Goal: Task Accomplishment & Management: Manage account settings

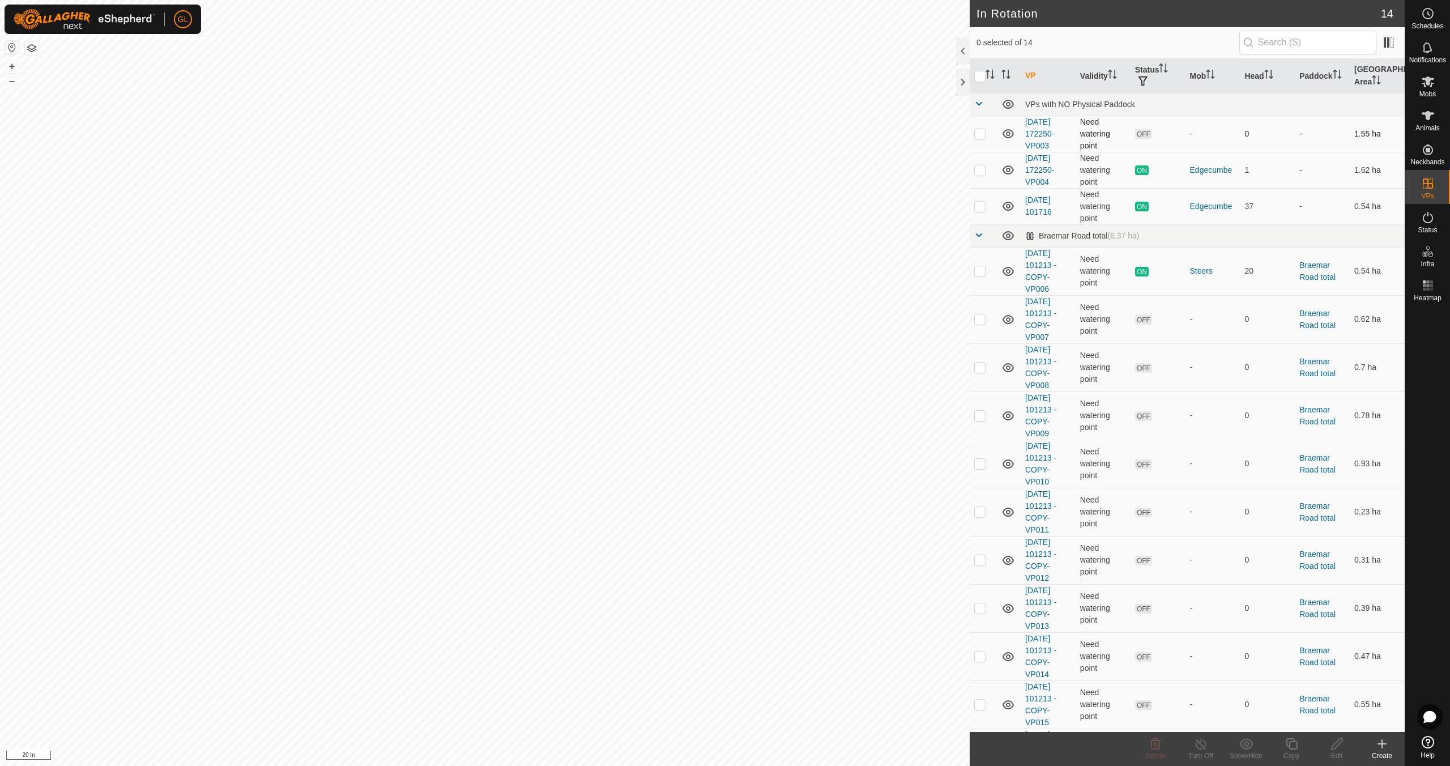
click at [980, 134] on p-checkbox at bounding box center [979, 133] width 11 height 9
click at [1156, 747] on icon at bounding box center [1156, 744] width 14 height 14
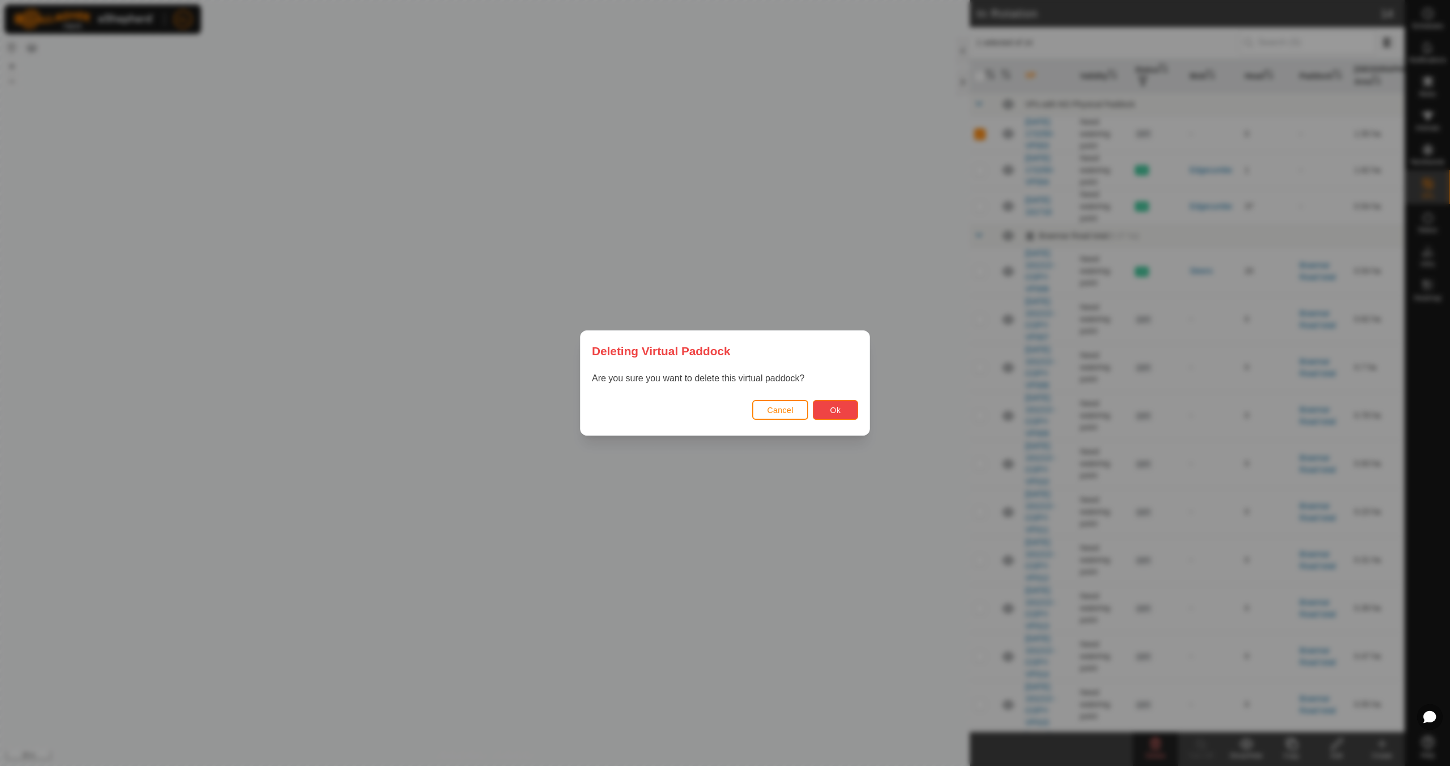
click at [838, 410] on span "Ok" at bounding box center [835, 410] width 11 height 9
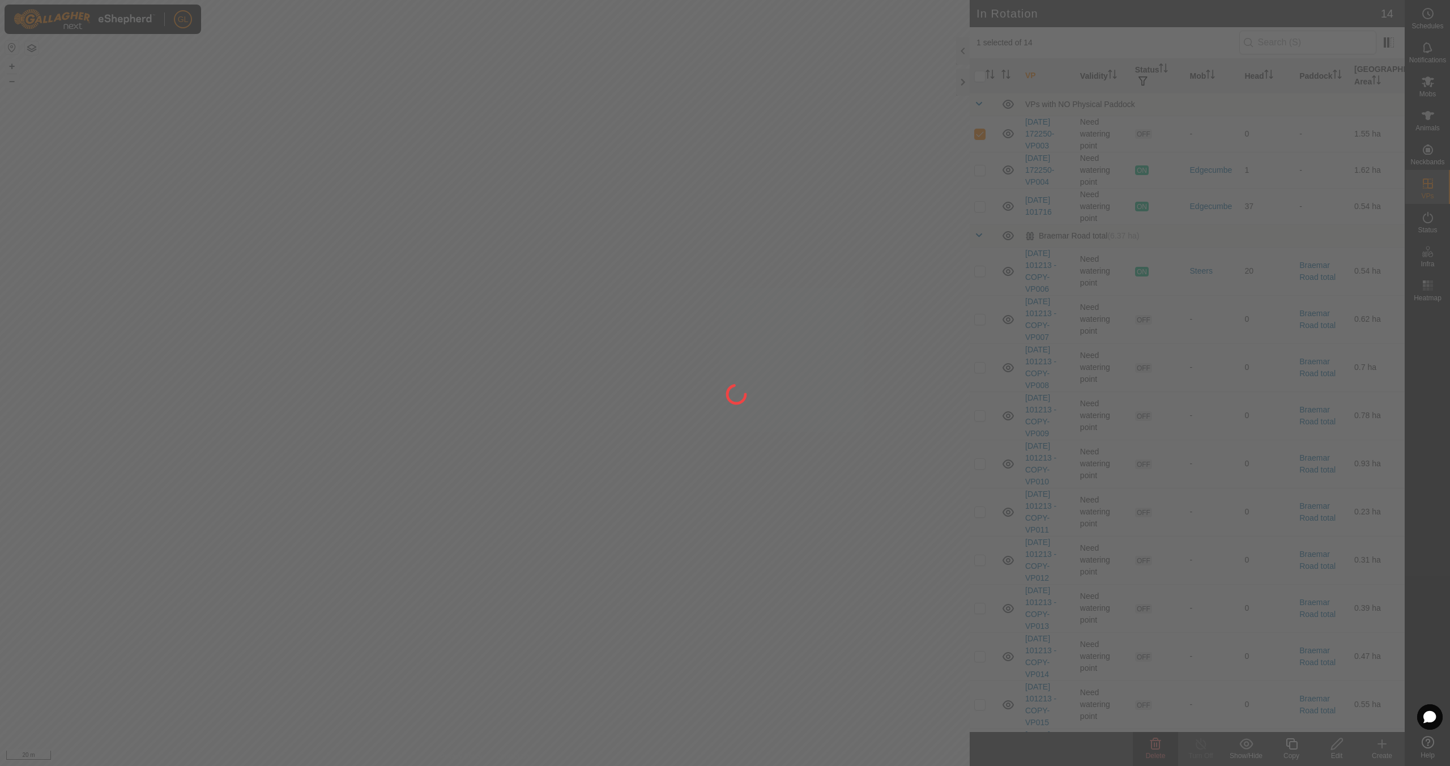
checkbox input "false"
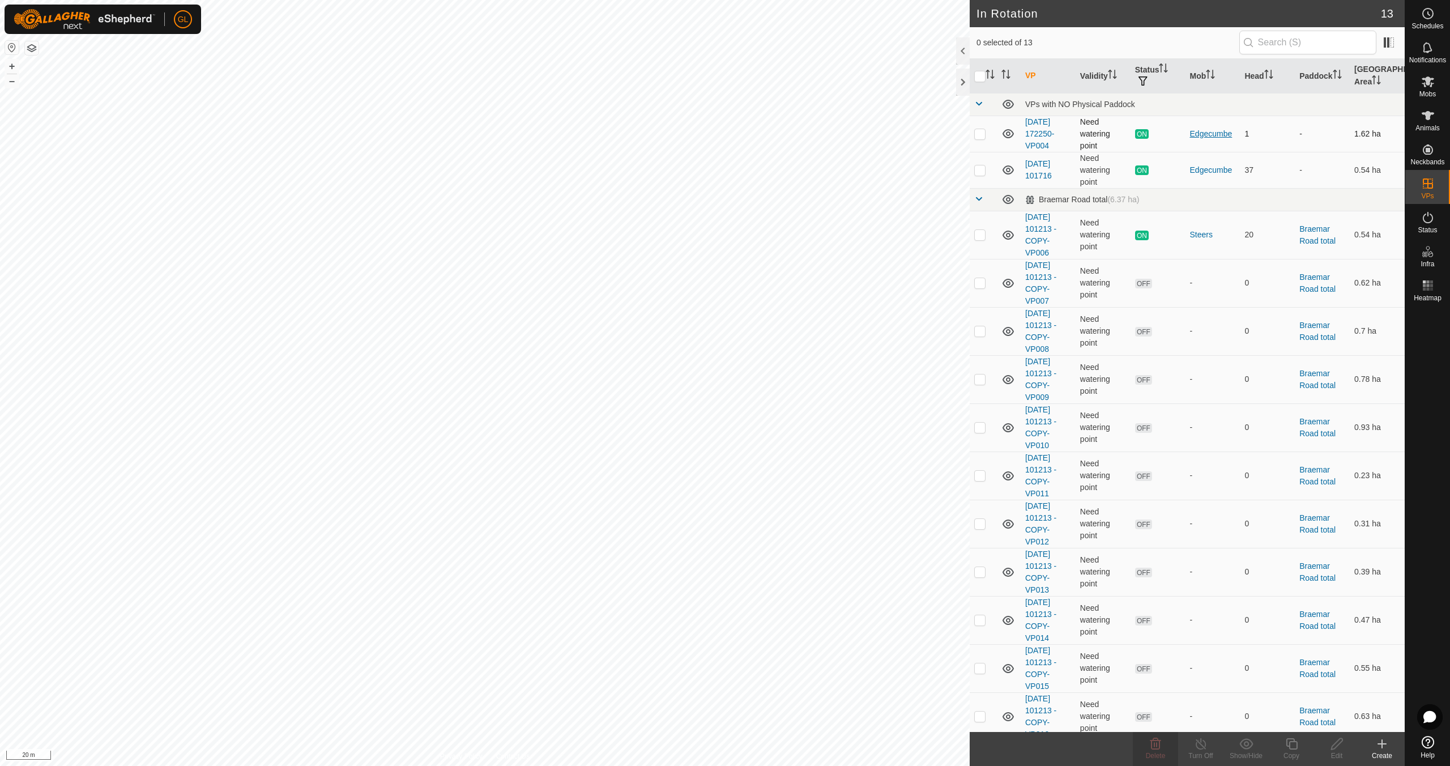
click at [1211, 131] on div "Edgecumbe" at bounding box center [1213, 134] width 46 height 12
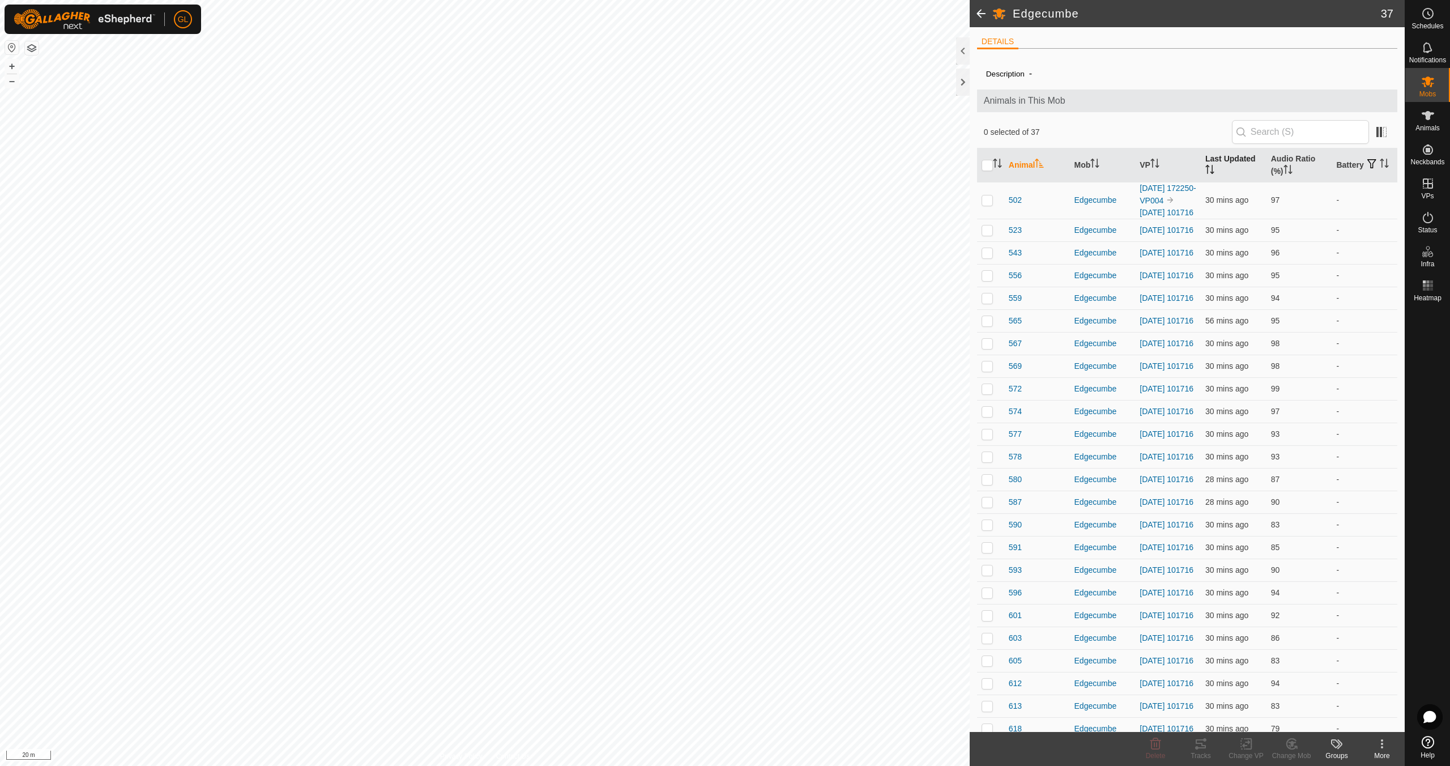
click at [1205, 171] on icon "Activate to sort" at bounding box center [1209, 169] width 9 height 9
click at [1012, 478] on span "502" at bounding box center [1015, 472] width 13 height 12
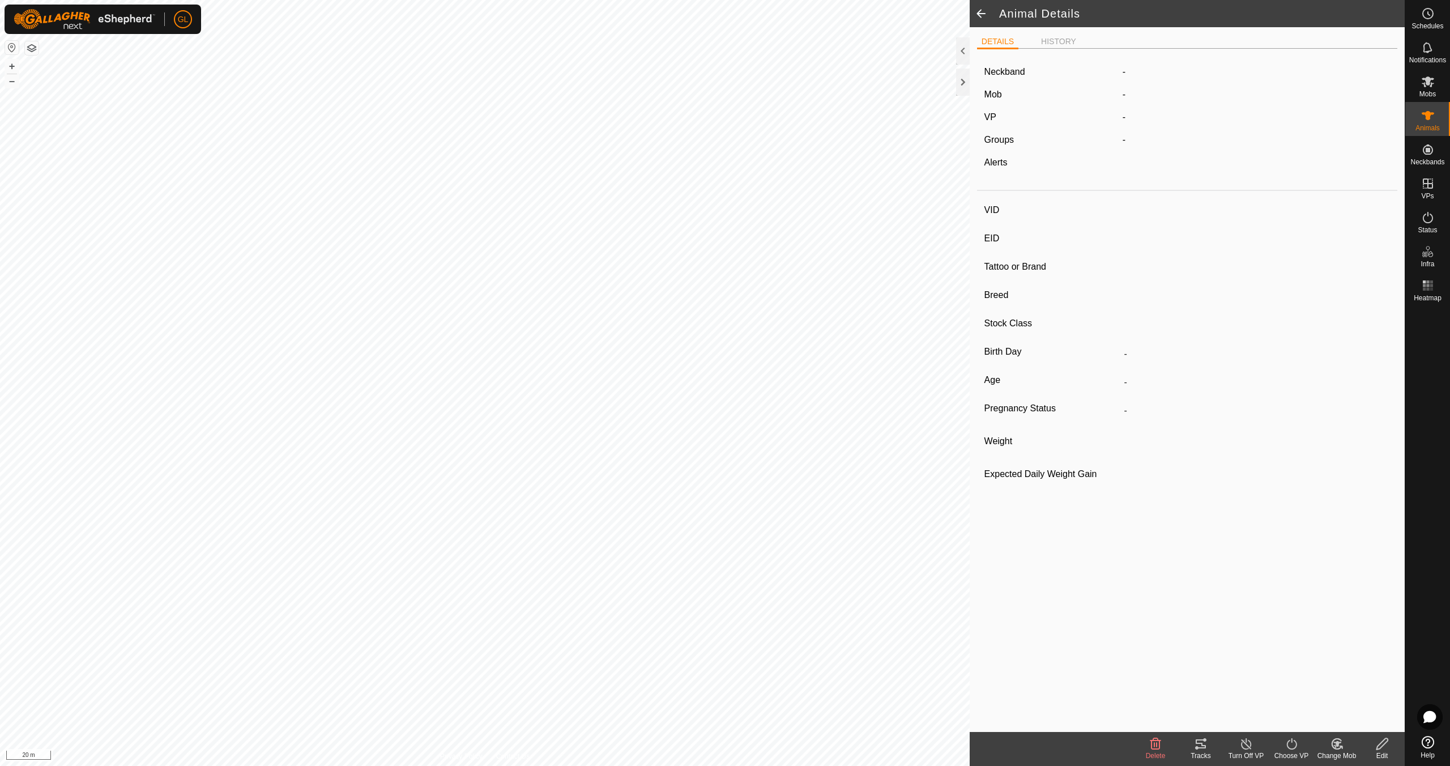
click at [979, 11] on span at bounding box center [981, 13] width 23 height 27
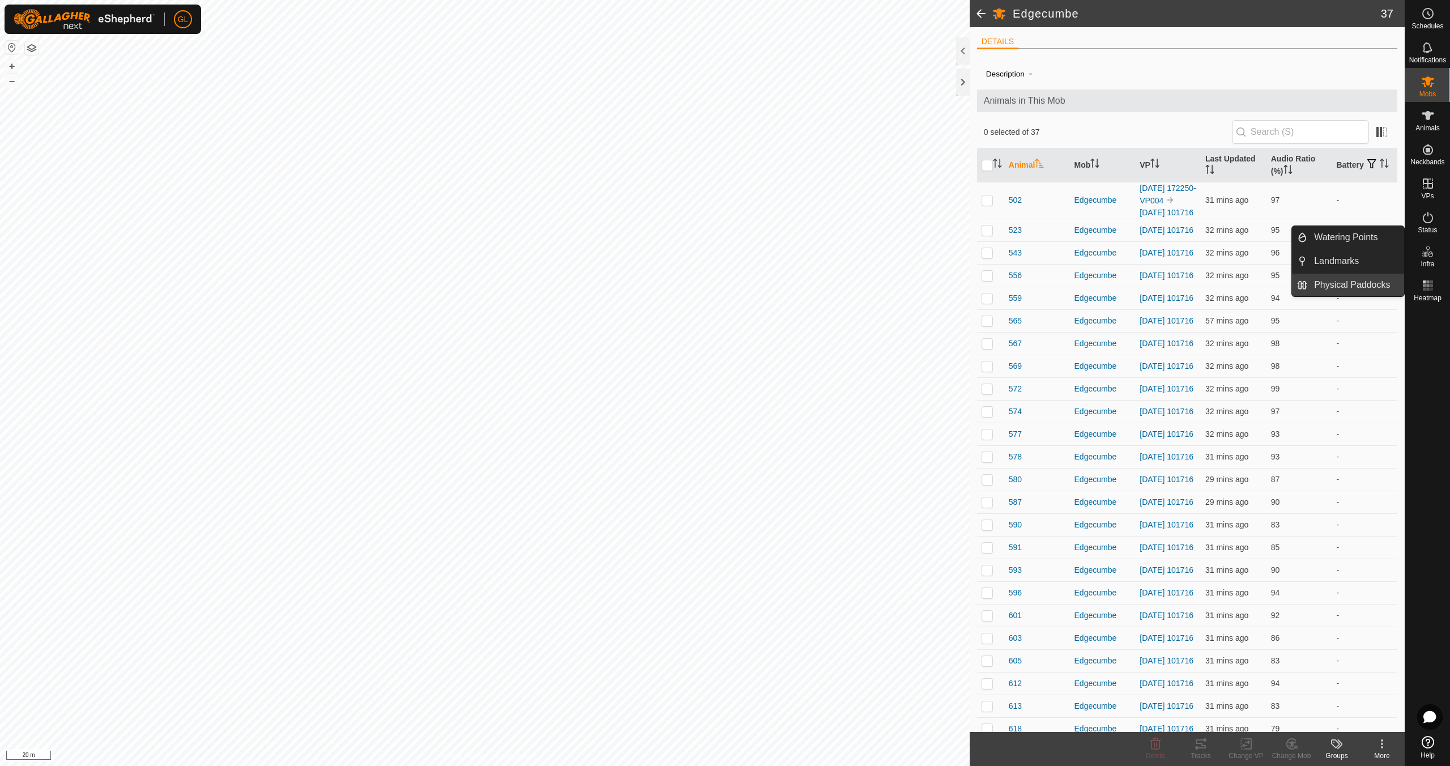
click at [1352, 285] on link "Physical Paddocks" at bounding box center [1355, 285] width 97 height 23
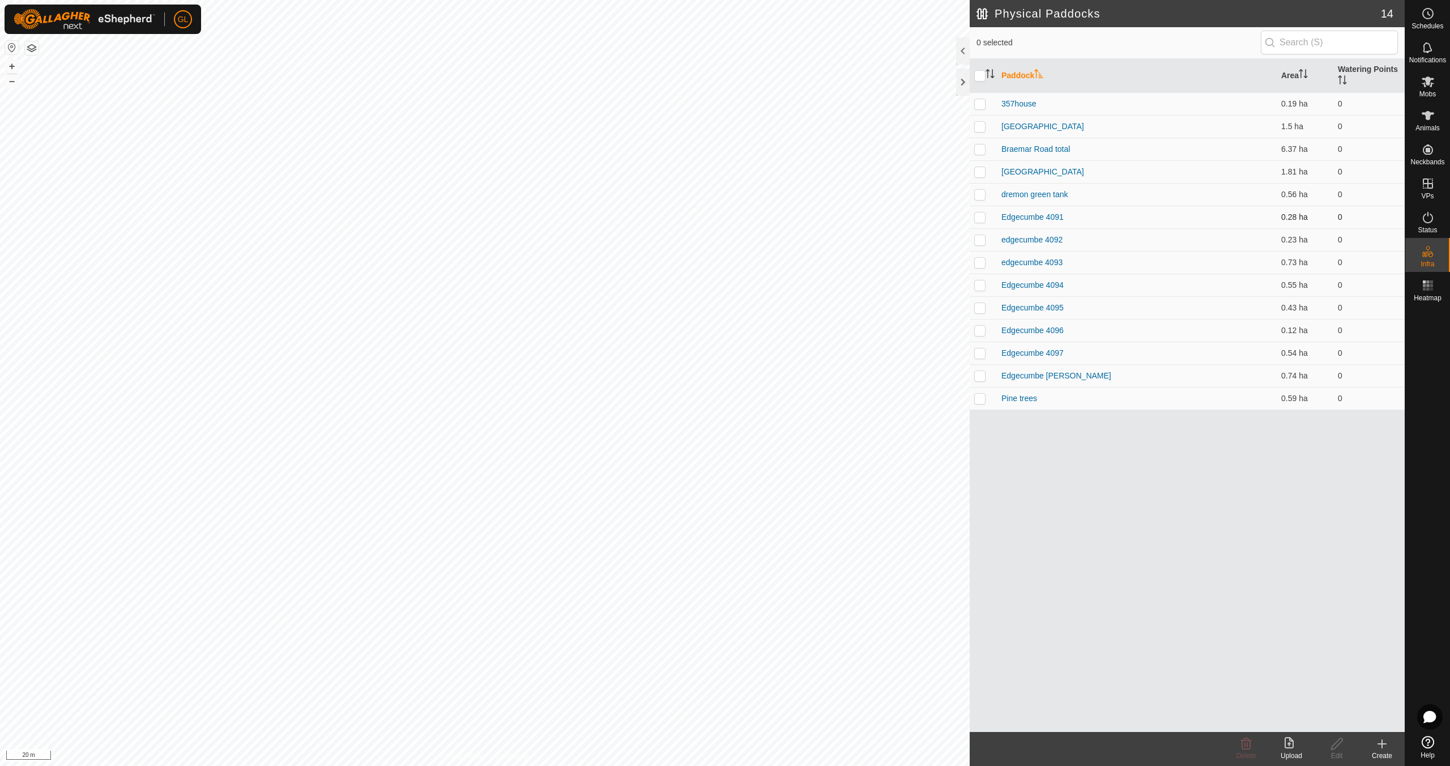
click at [981, 215] on p-checkbox at bounding box center [979, 216] width 11 height 9
checkbox input "false"
click at [979, 241] on p-checkbox at bounding box center [979, 239] width 11 height 9
checkbox input "true"
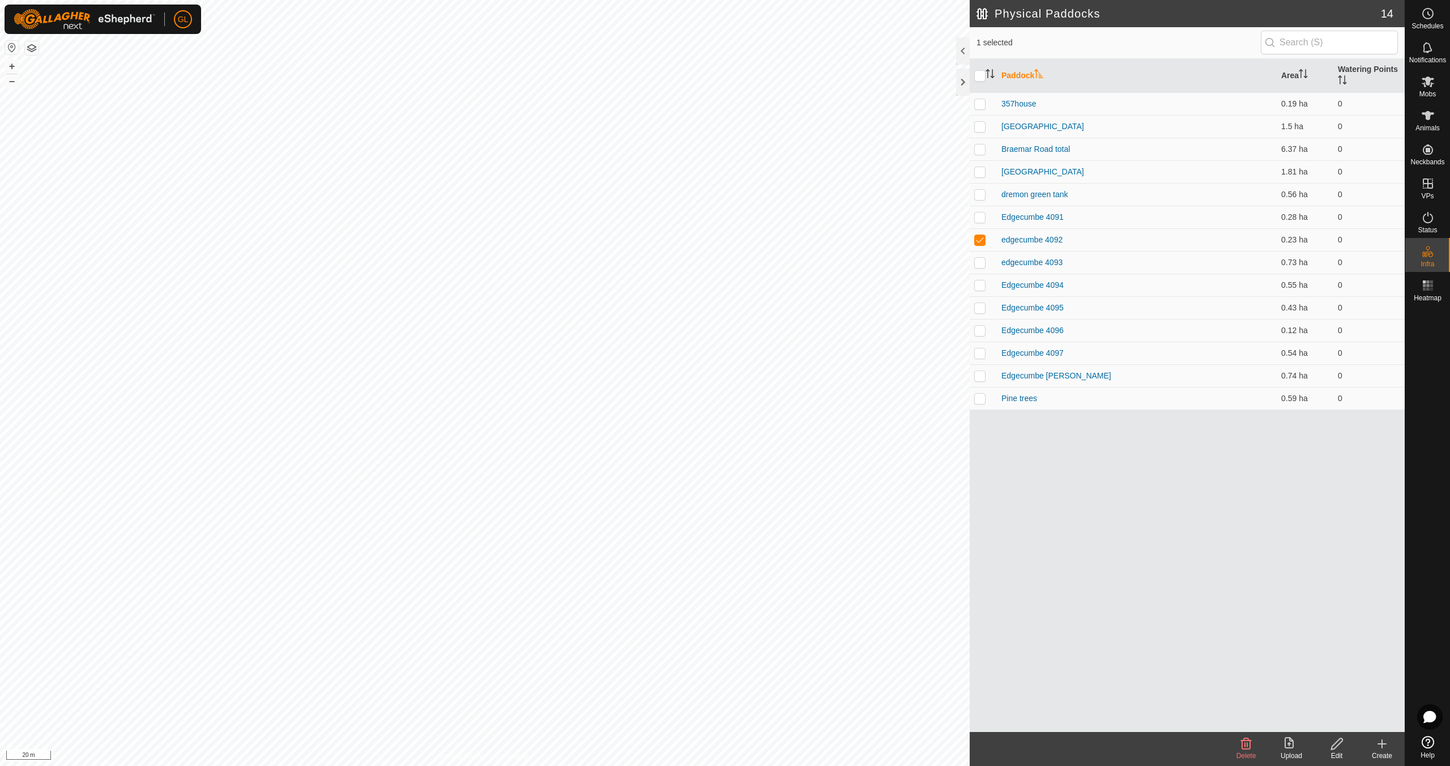
click at [1339, 745] on icon at bounding box center [1337, 744] width 14 height 14
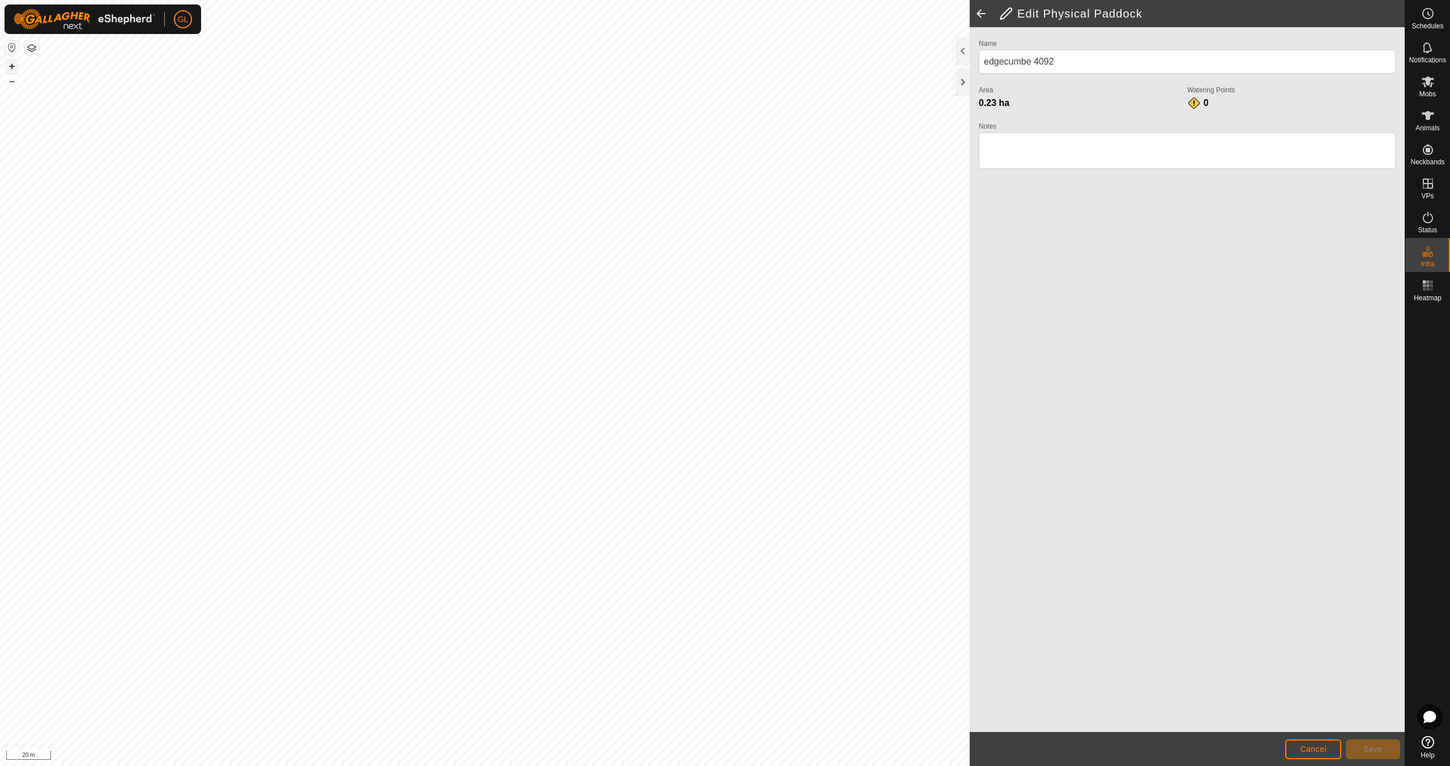
click at [11, 67] on button "+" at bounding box center [12, 66] width 14 height 14
click at [12, 67] on button "+" at bounding box center [12, 66] width 14 height 14
click at [1373, 749] on span "Save" at bounding box center [1372, 748] width 19 height 9
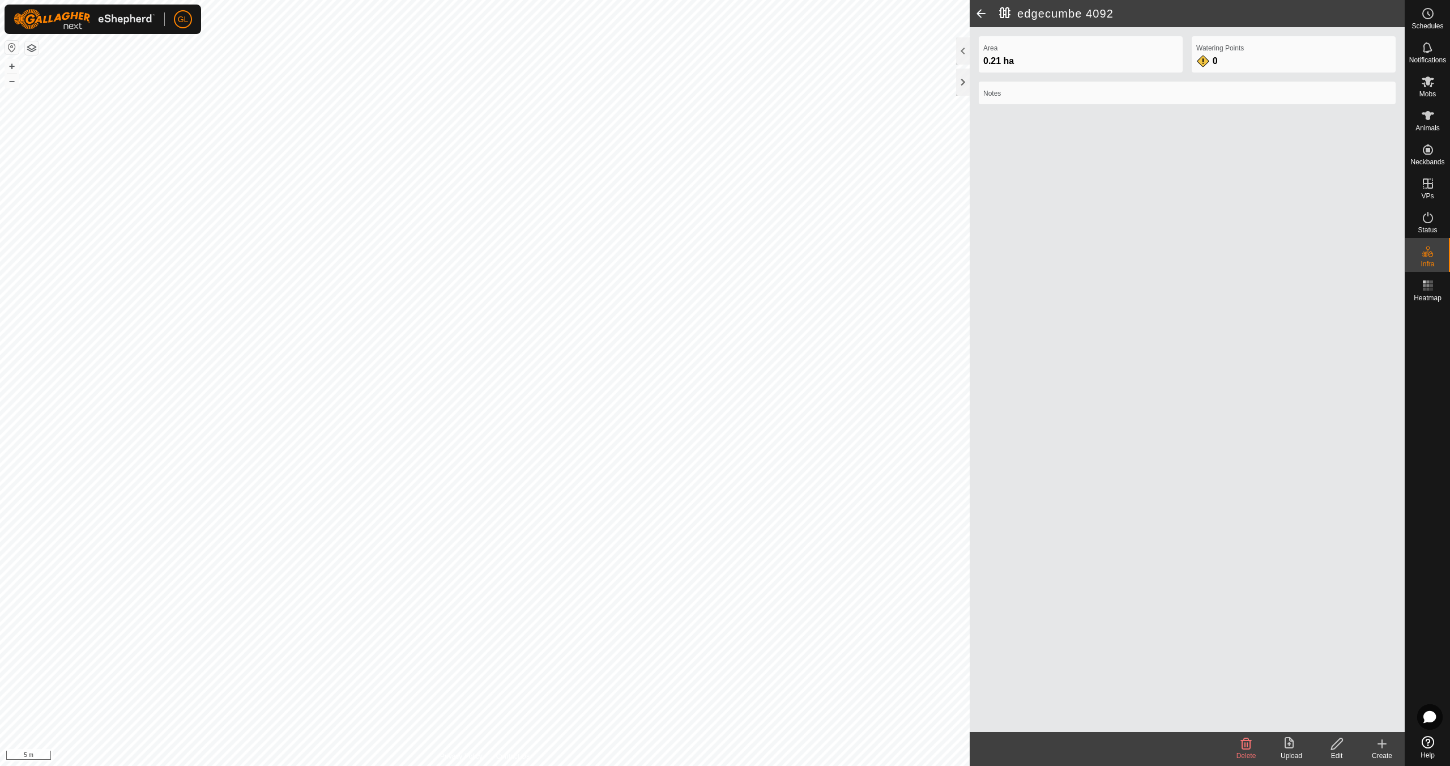
click at [981, 12] on span at bounding box center [981, 13] width 23 height 27
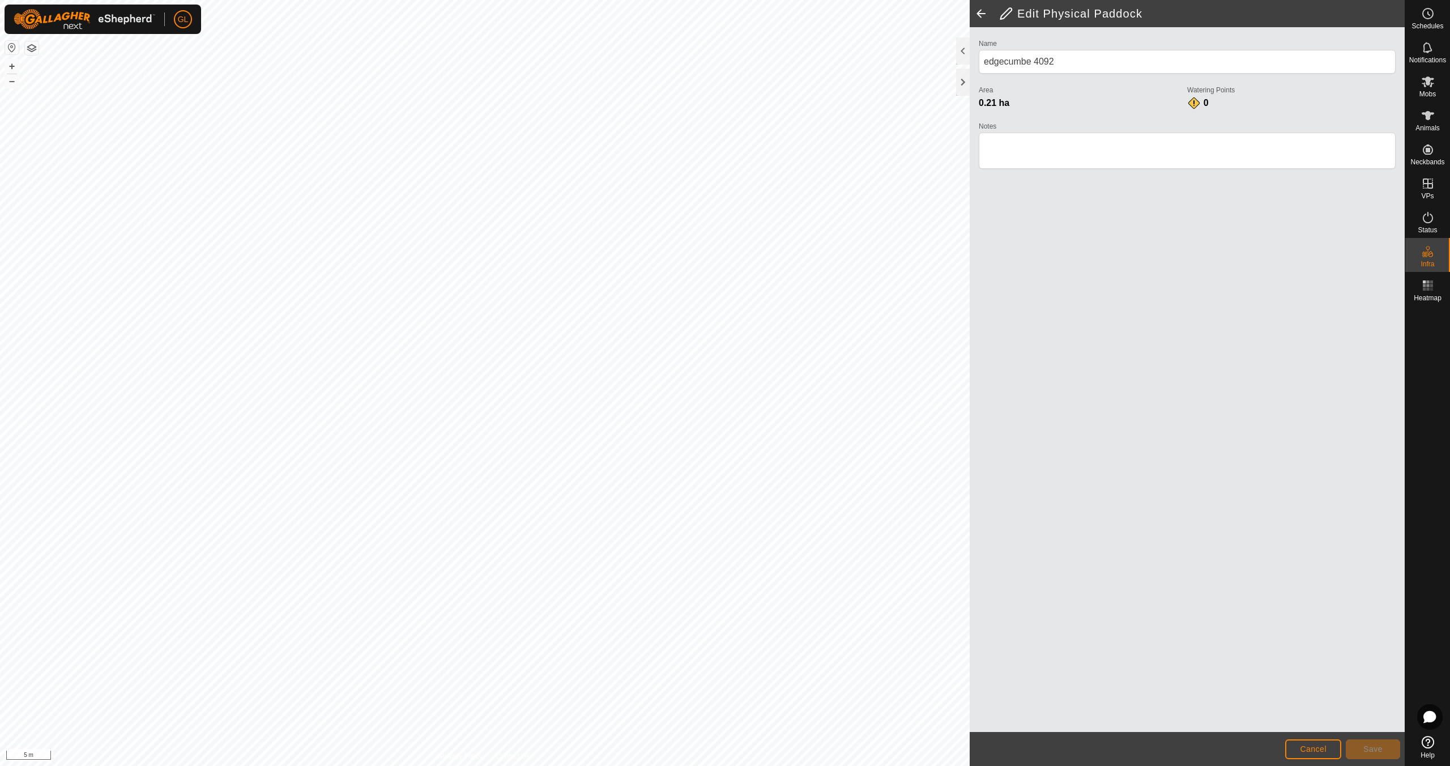
click at [979, 12] on span at bounding box center [981, 13] width 23 height 27
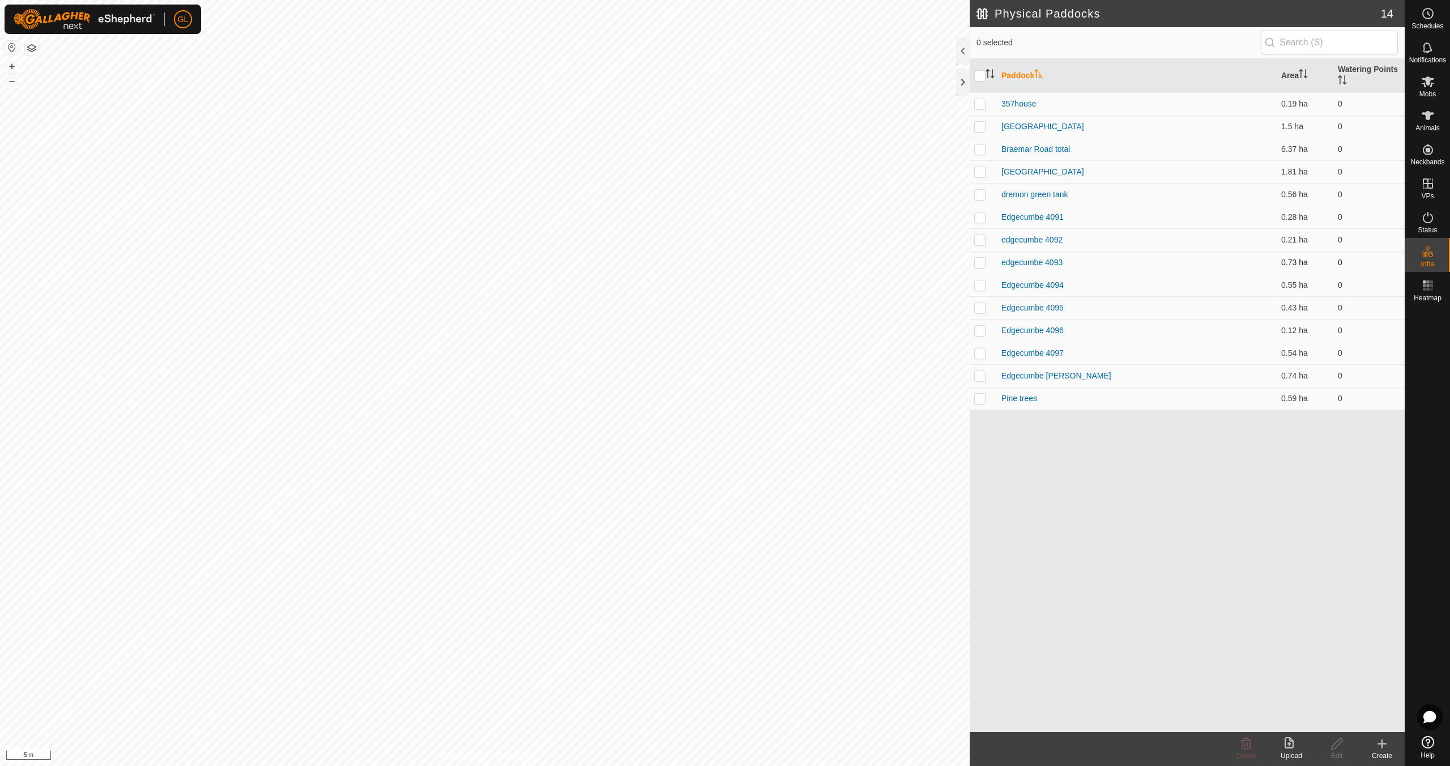
click at [978, 265] on p-checkbox at bounding box center [979, 262] width 11 height 9
checkbox input "true"
click at [1332, 745] on icon at bounding box center [1337, 744] width 14 height 14
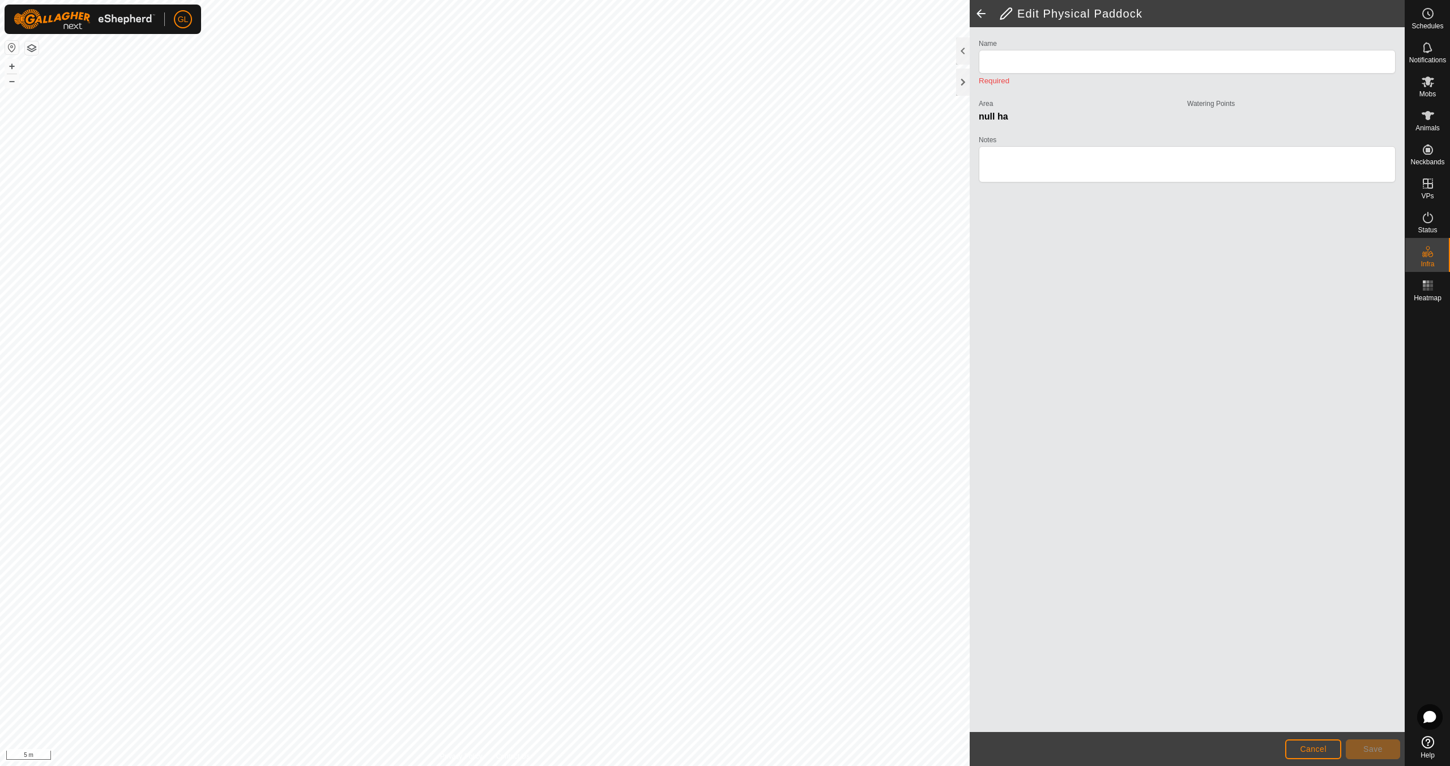
type input "edgecumbe 4093"
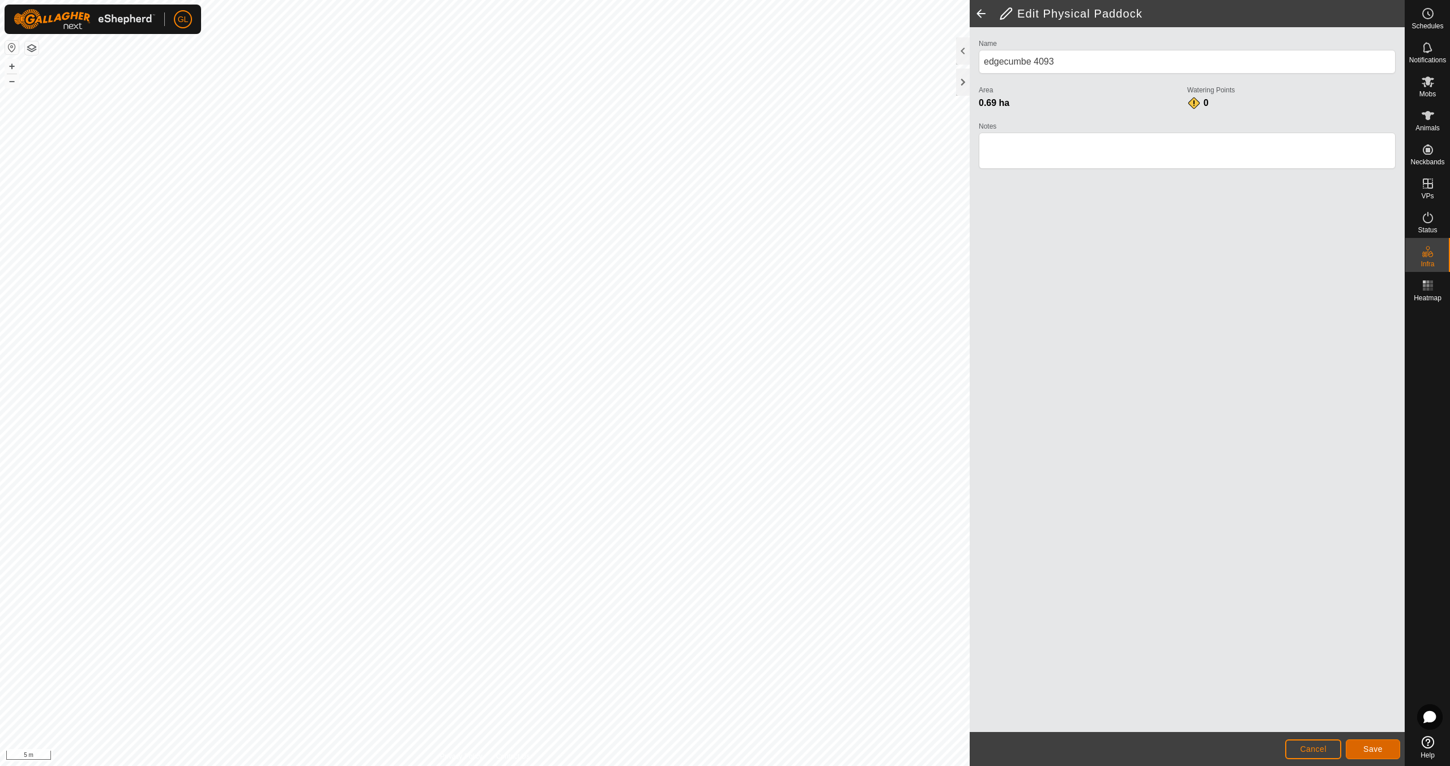
click at [1366, 748] on span "Save" at bounding box center [1372, 748] width 19 height 9
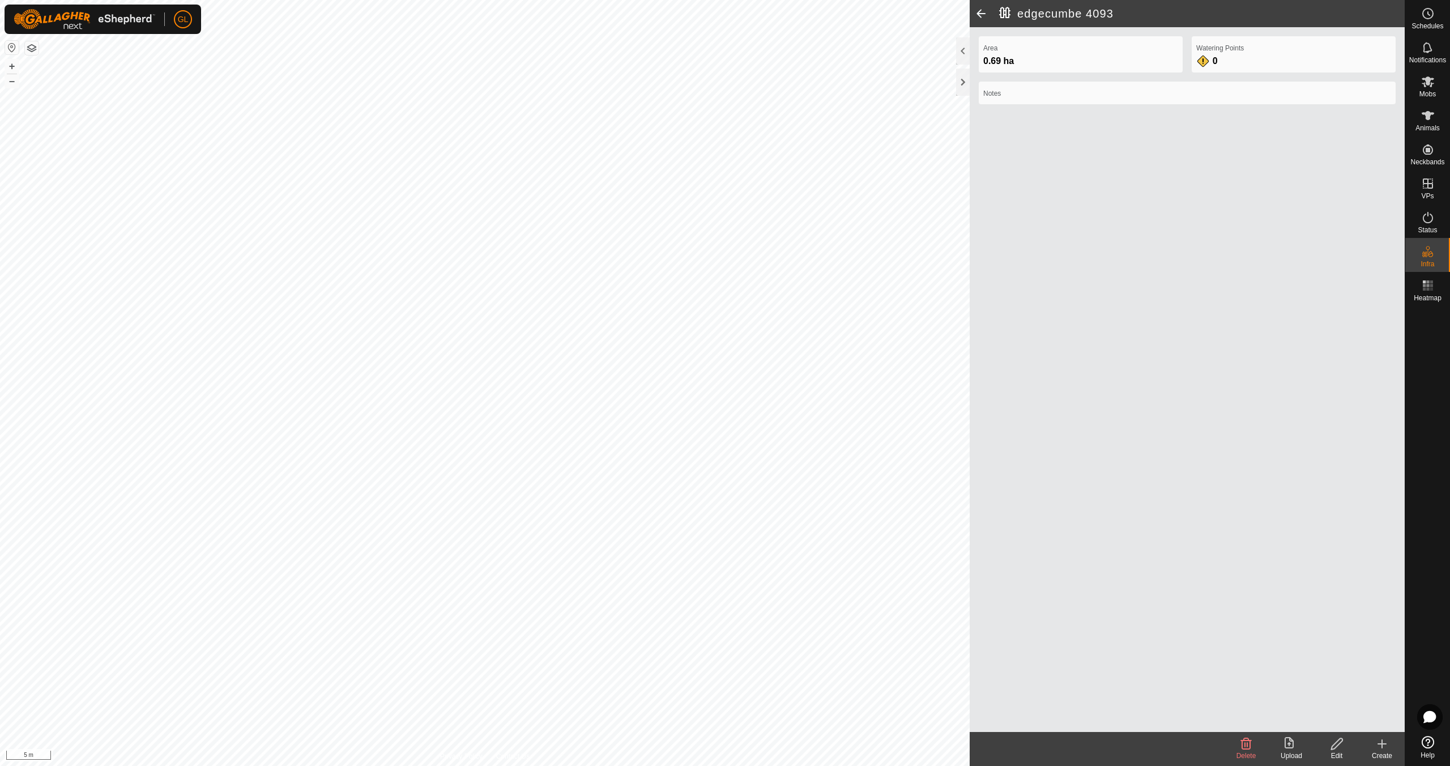
click at [986, 13] on span at bounding box center [981, 13] width 23 height 27
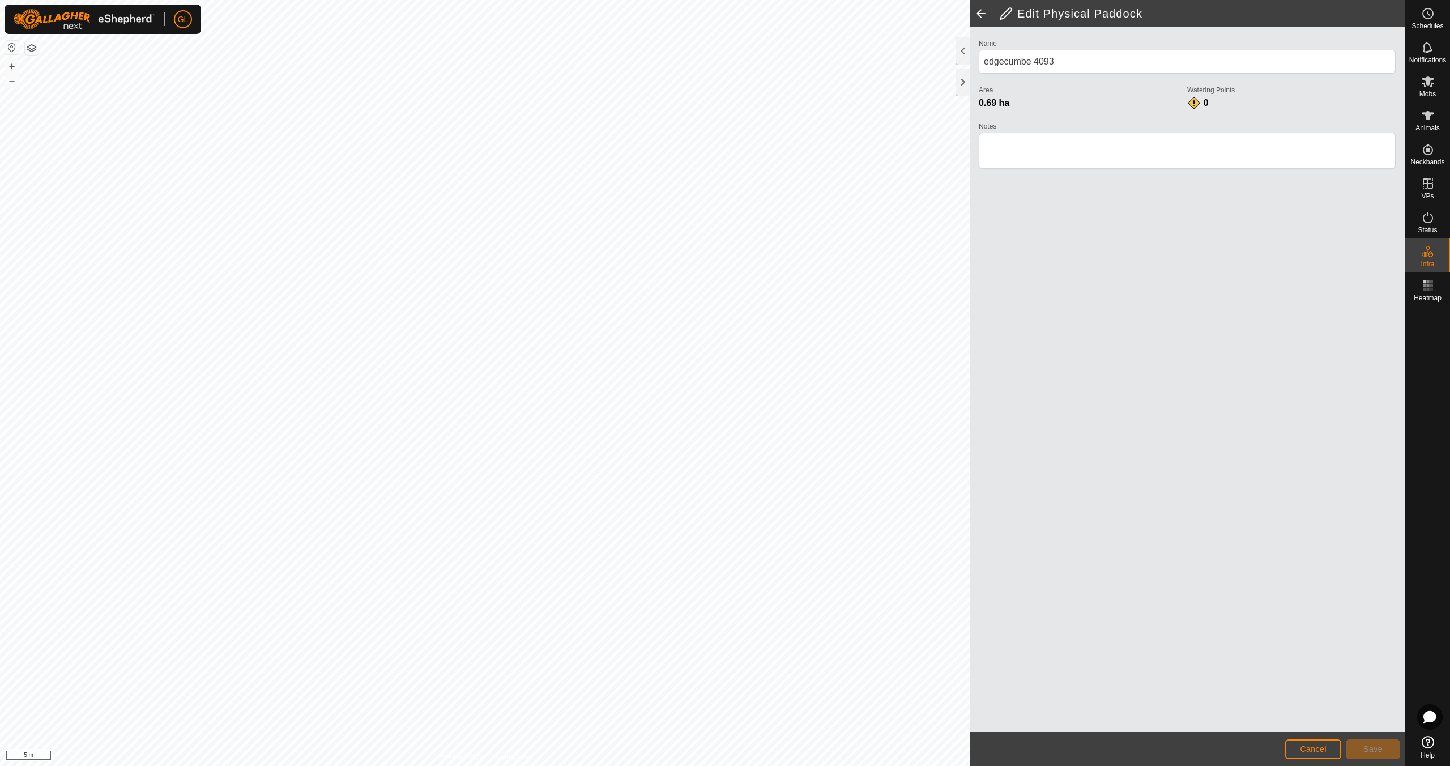
click at [986, 13] on span at bounding box center [981, 13] width 23 height 27
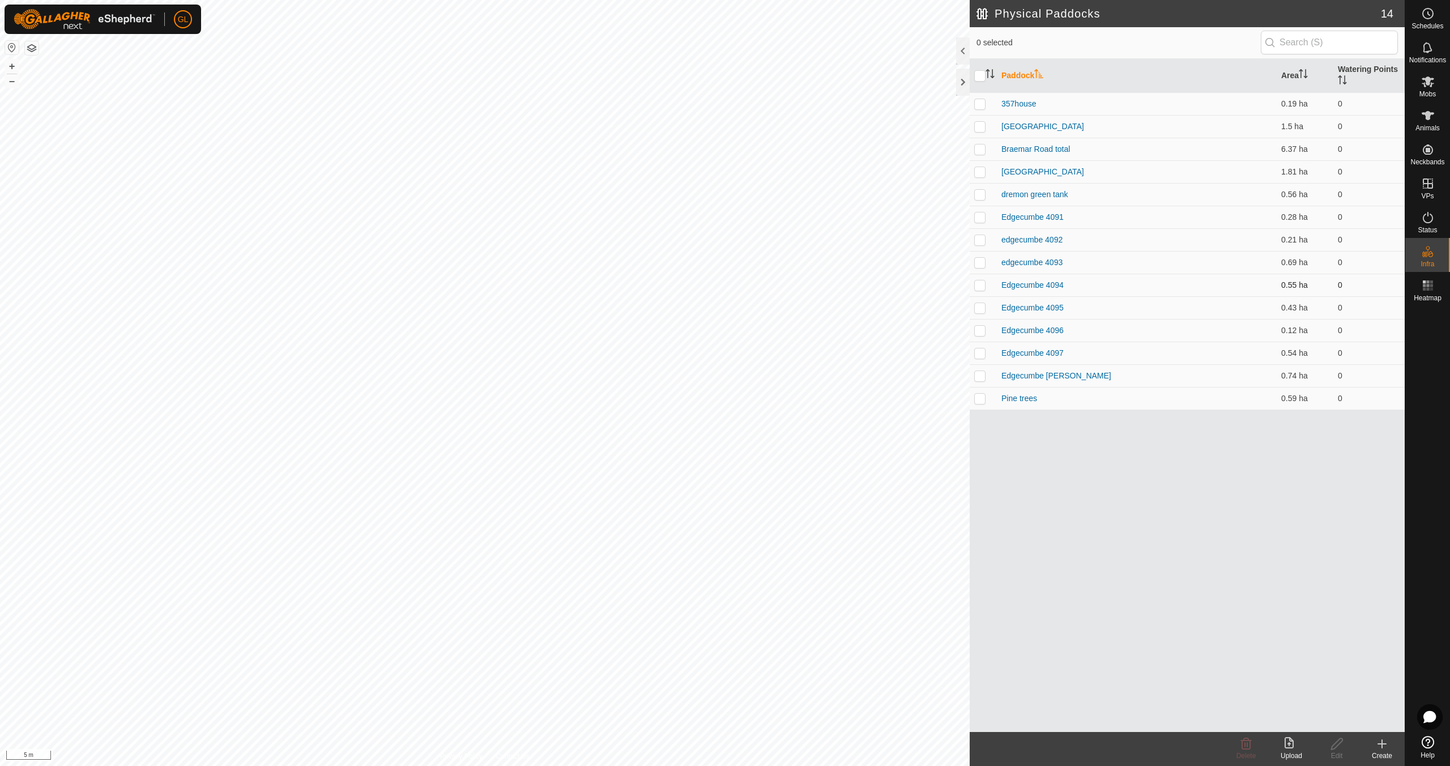
click at [1139, 277] on div "Physical Paddocks 14 0 selected Paddock Area Watering Points 357house 0.19 ha 0…" at bounding box center [702, 383] width 1405 height 766
click at [9, 82] on button "–" at bounding box center [12, 81] width 14 height 14
click at [10, 80] on button "–" at bounding box center [12, 81] width 14 height 14
click at [982, 216] on p-checkbox at bounding box center [979, 216] width 11 height 9
checkbox input "true"
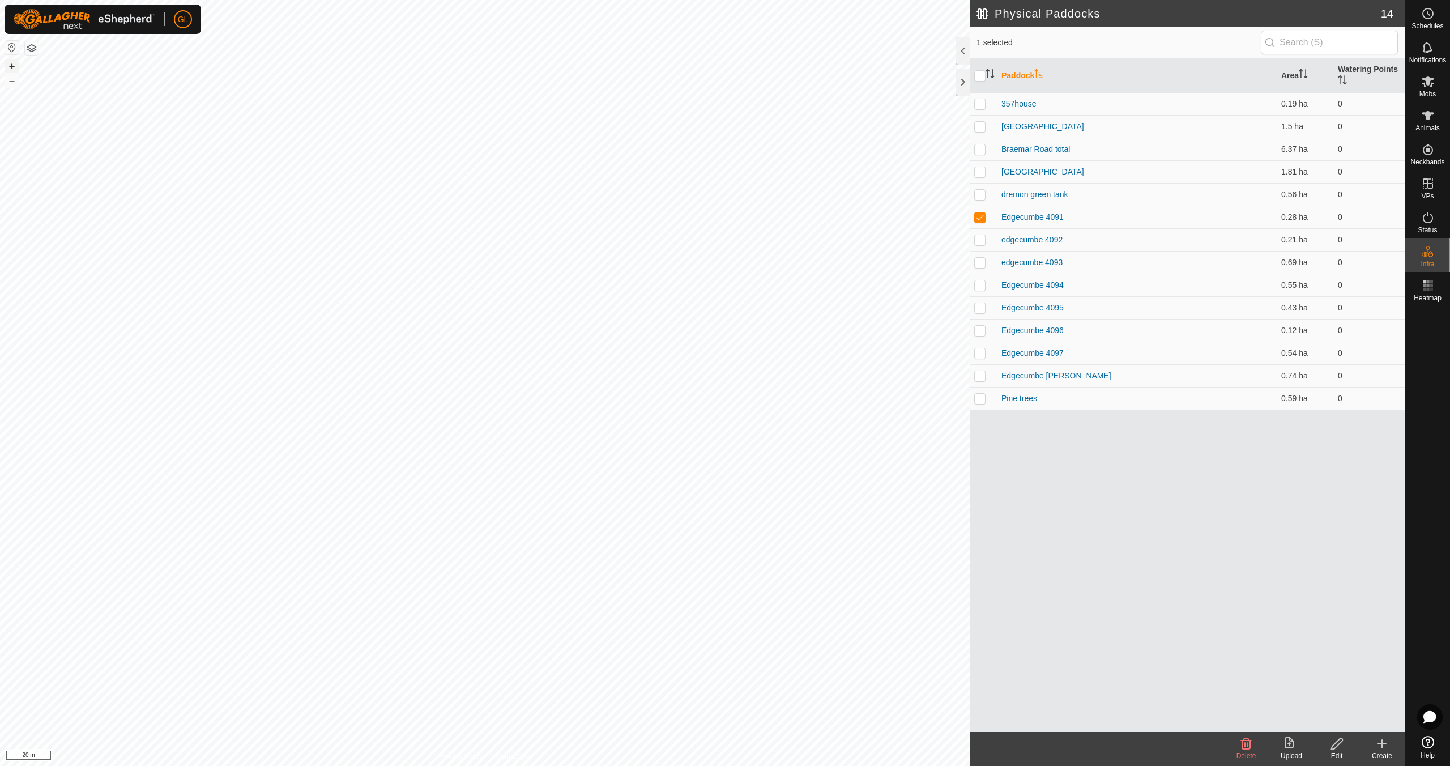
click at [15, 68] on button "+" at bounding box center [12, 66] width 14 height 14
click at [10, 78] on button "–" at bounding box center [12, 81] width 14 height 14
click at [1334, 747] on icon at bounding box center [1337, 744] width 14 height 14
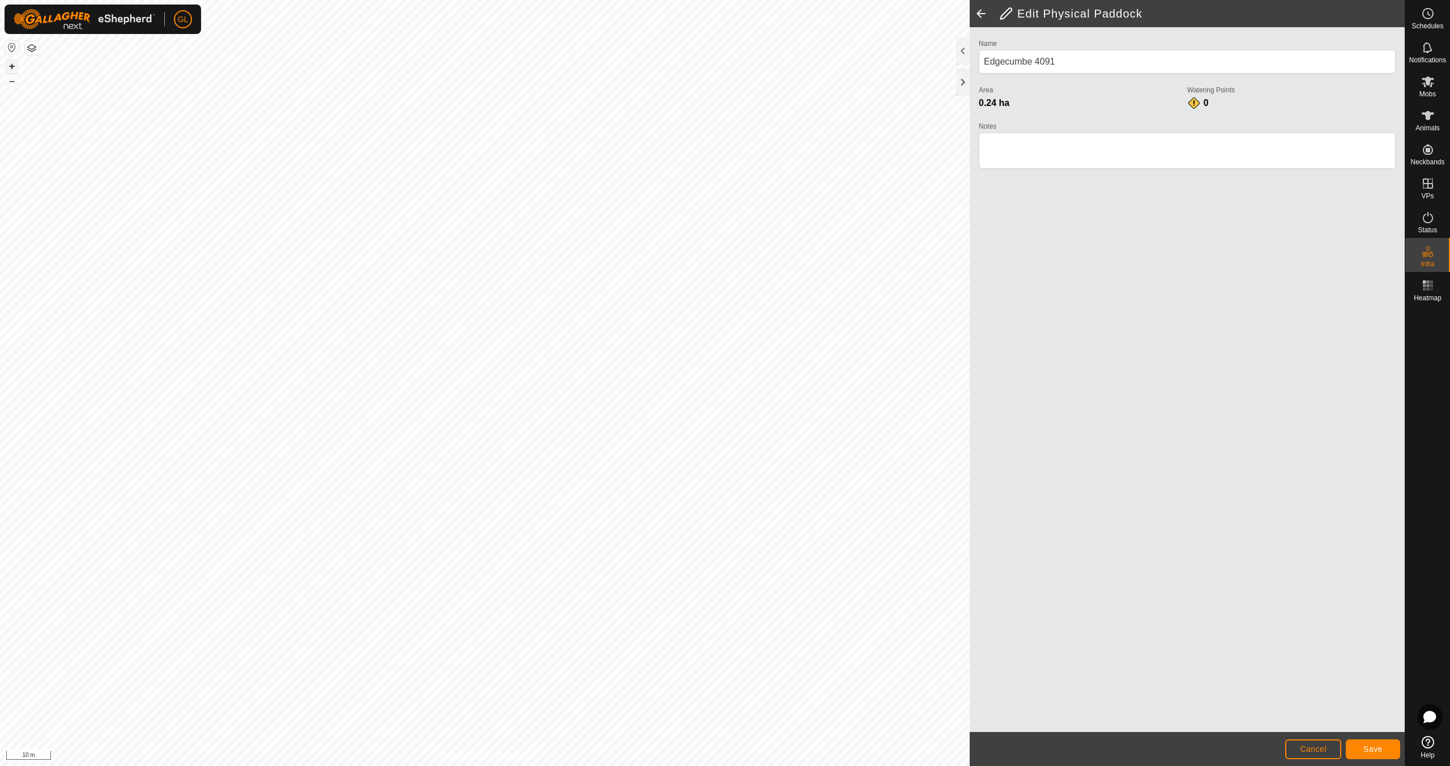
click at [15, 66] on button "+" at bounding box center [12, 66] width 14 height 14
click at [1370, 752] on span "Save" at bounding box center [1372, 748] width 19 height 9
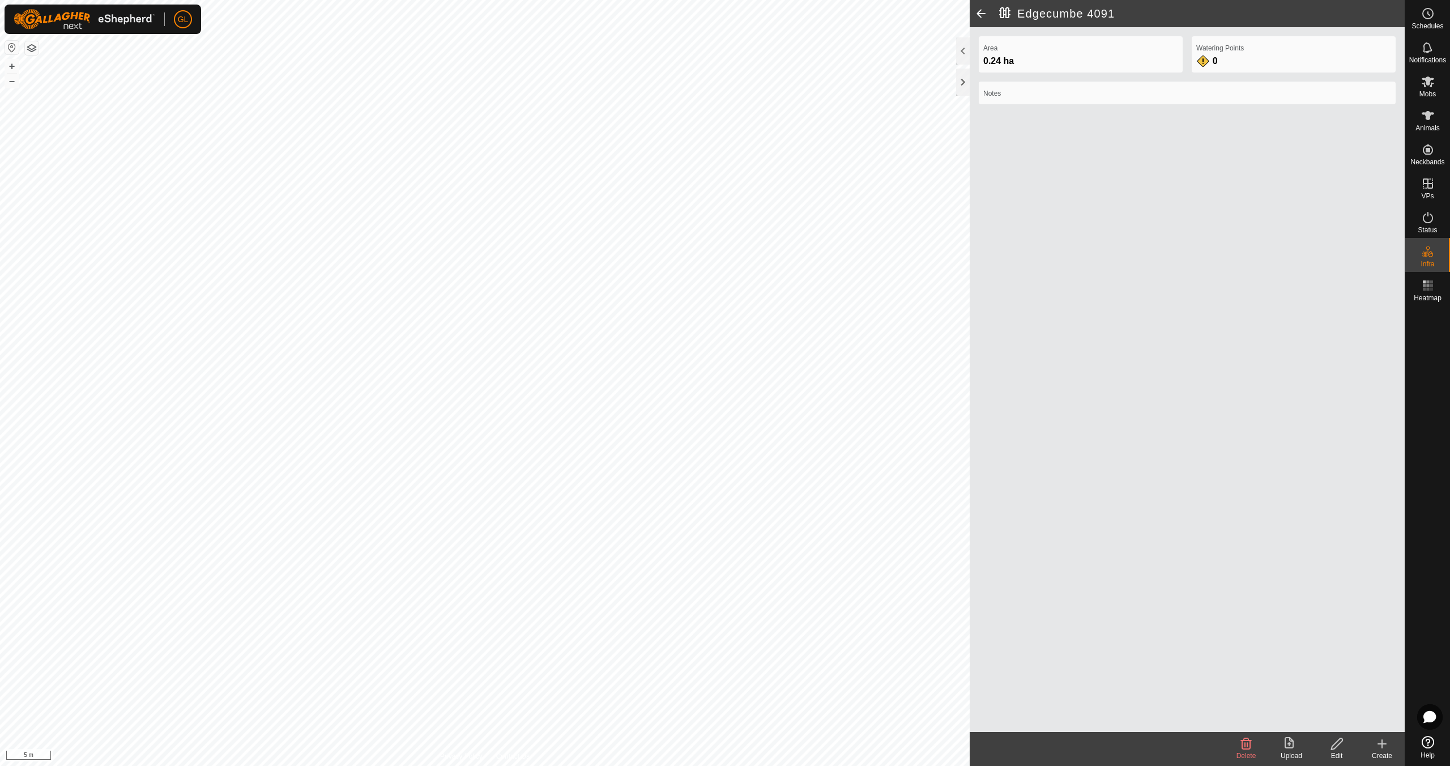
click at [983, 12] on span at bounding box center [981, 13] width 23 height 27
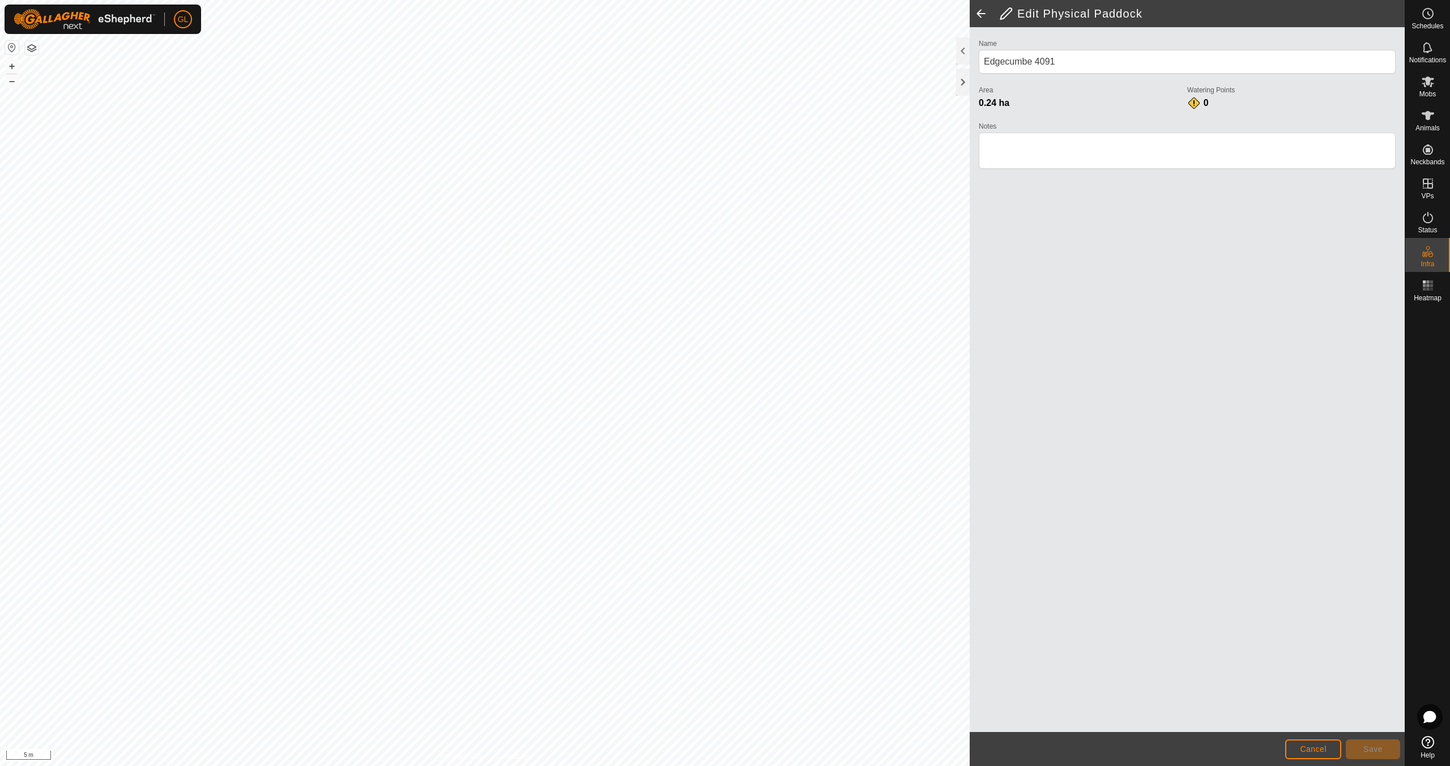
click at [983, 11] on span at bounding box center [981, 13] width 23 height 27
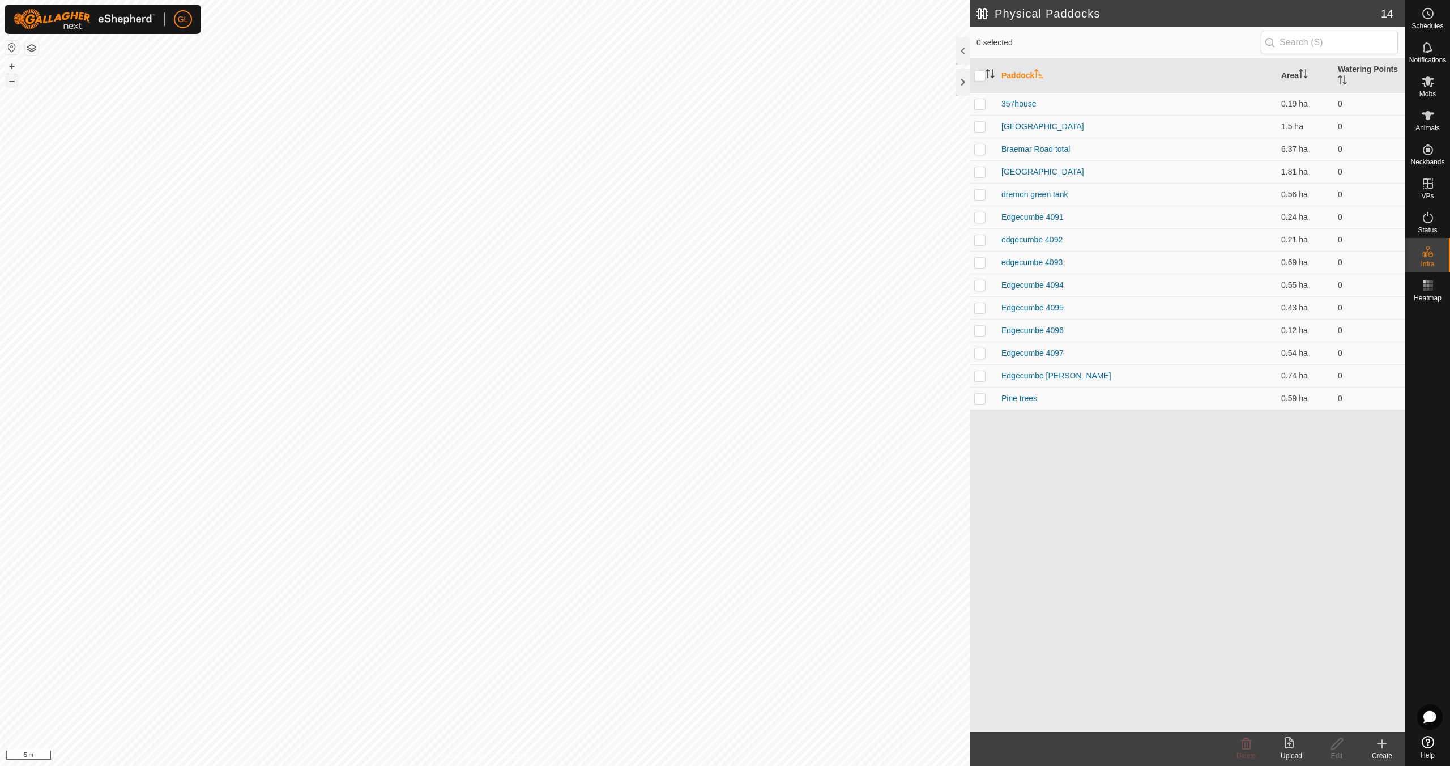
click at [10, 80] on button "–" at bounding box center [12, 81] width 14 height 14
click at [1345, 182] on link "In Rotation" at bounding box center [1355, 183] width 97 height 23
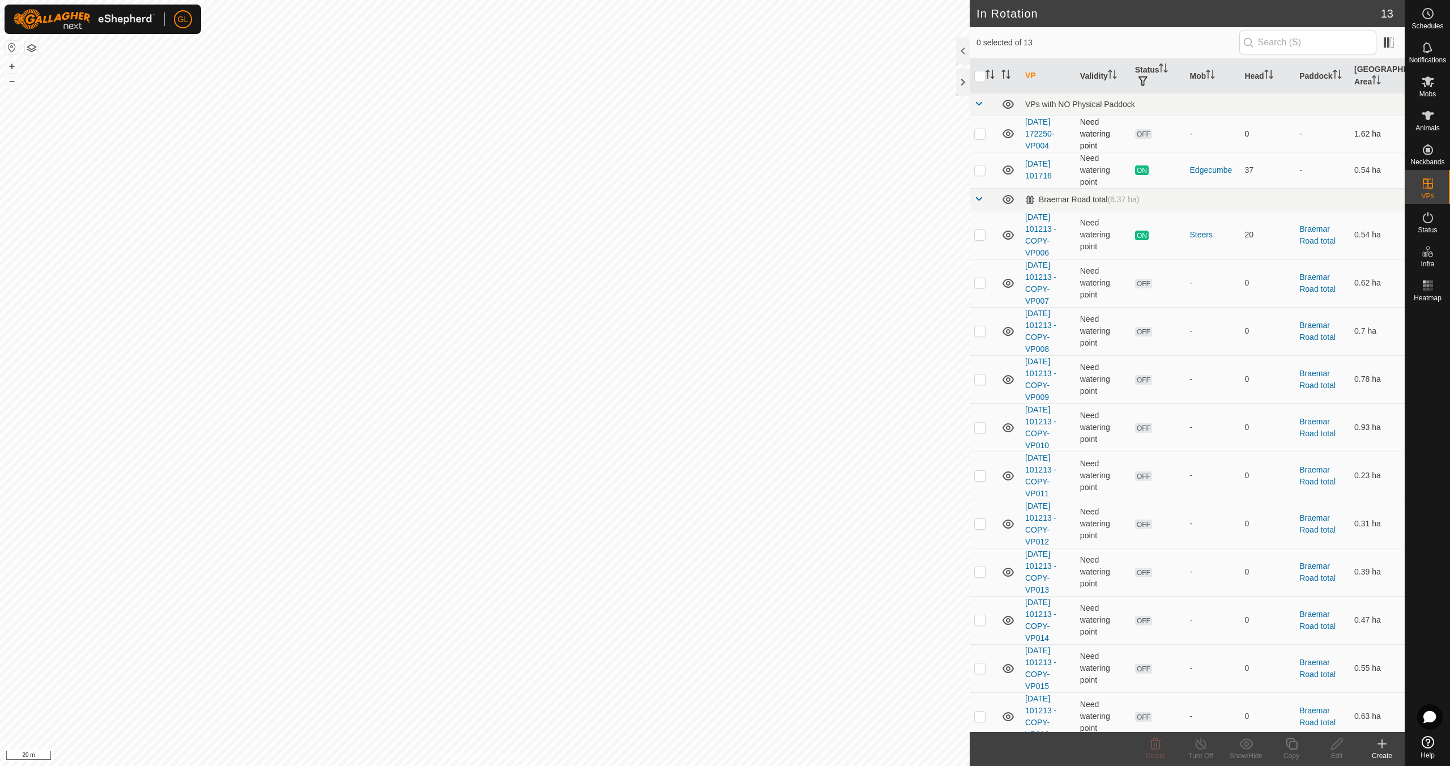
click at [981, 133] on p-checkbox at bounding box center [979, 133] width 11 height 9
click at [1159, 744] on icon at bounding box center [1156, 744] width 14 height 14
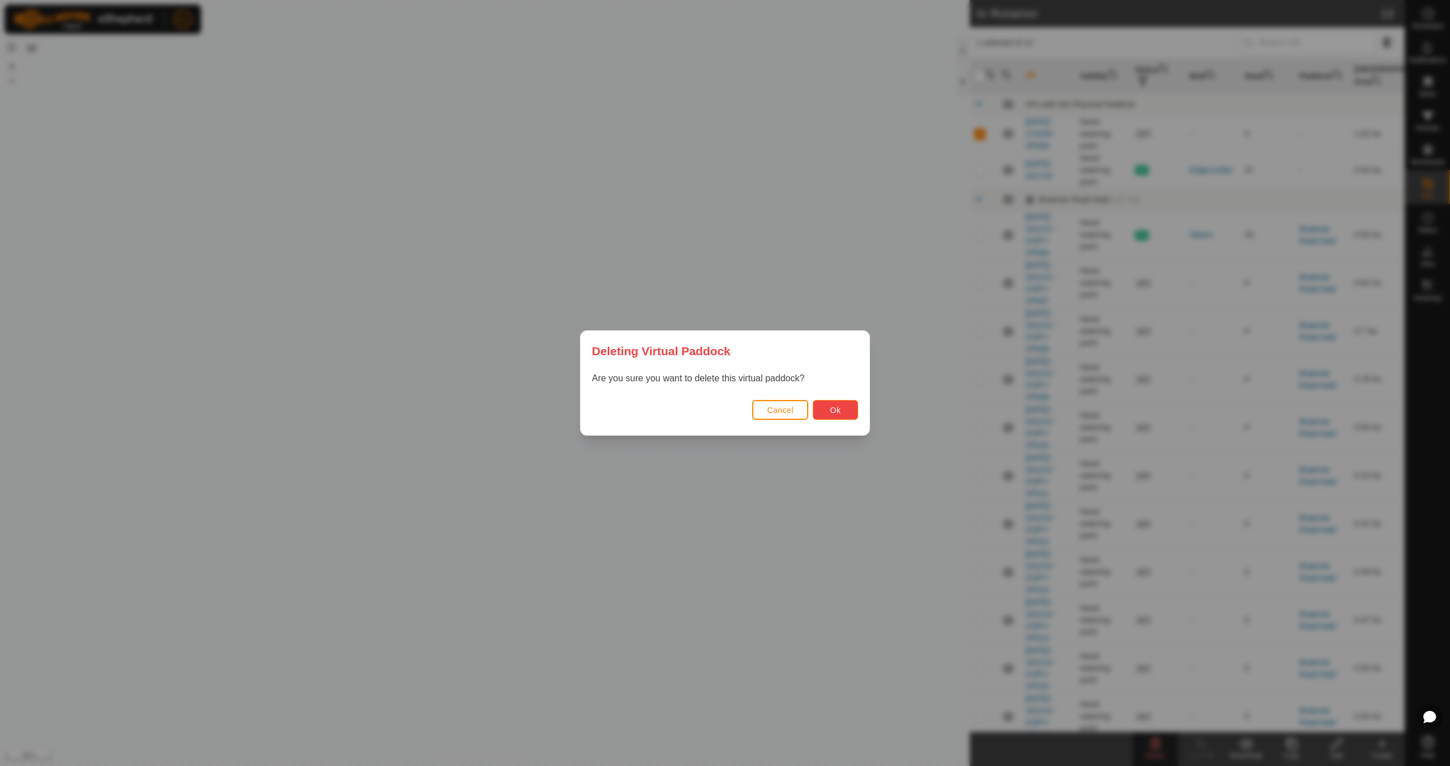
click at [836, 410] on span "Ok" at bounding box center [835, 410] width 11 height 9
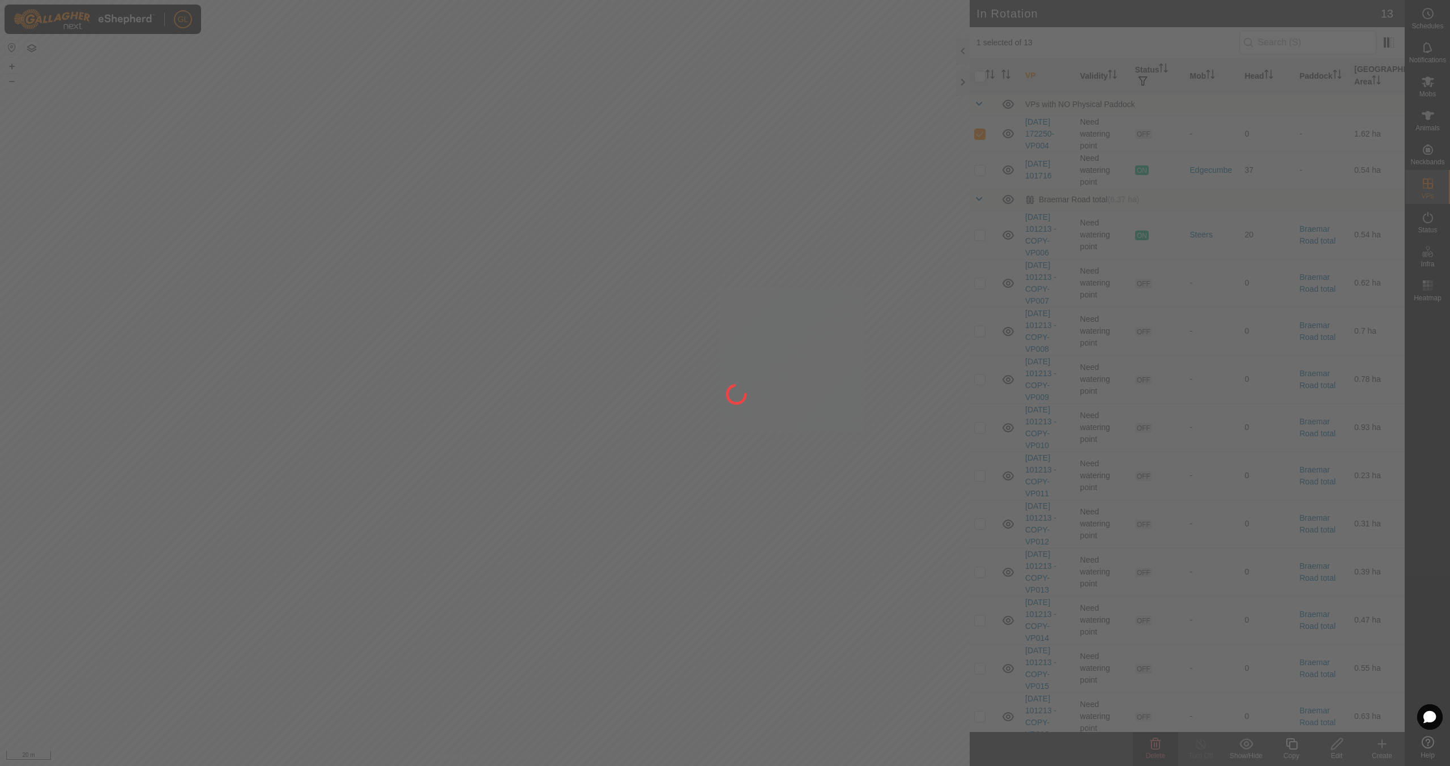
checkbox input "false"
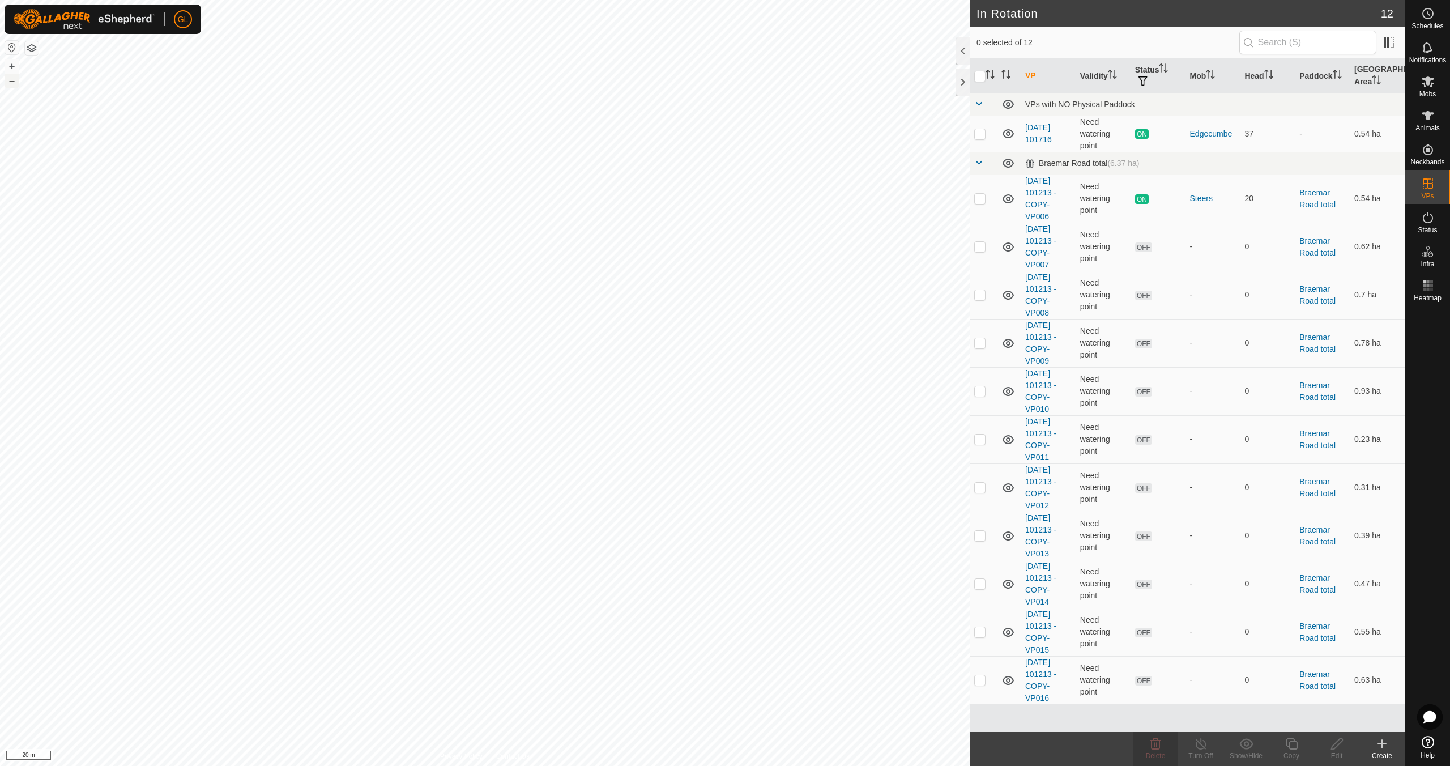
click at [14, 79] on button "–" at bounding box center [12, 81] width 14 height 14
click at [11, 63] on button "+" at bounding box center [12, 66] width 14 height 14
click at [10, 63] on button "+" at bounding box center [12, 66] width 14 height 14
click at [983, 135] on p-checkbox at bounding box center [979, 133] width 11 height 9
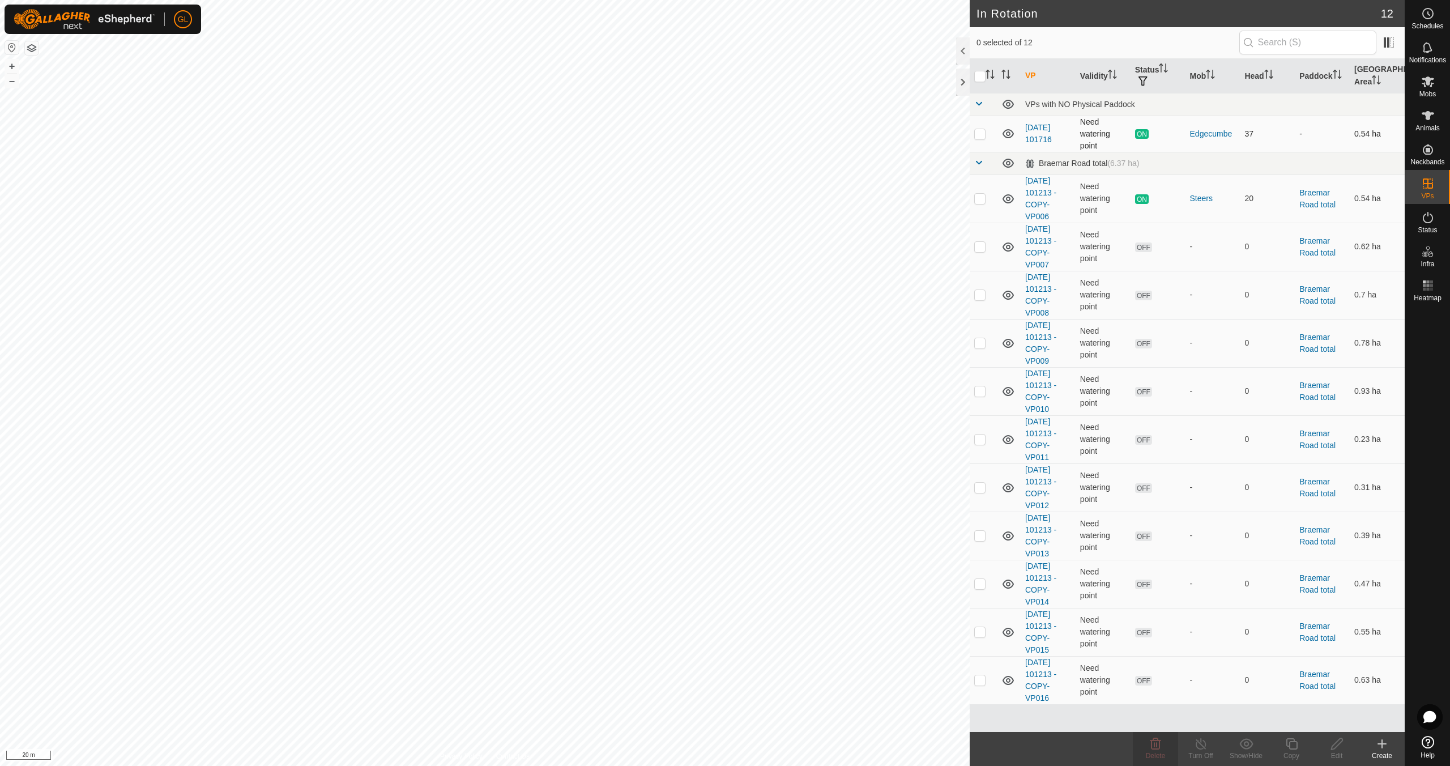
checkbox input "true"
click at [1299, 749] on copy-svg-icon at bounding box center [1291, 744] width 45 height 14
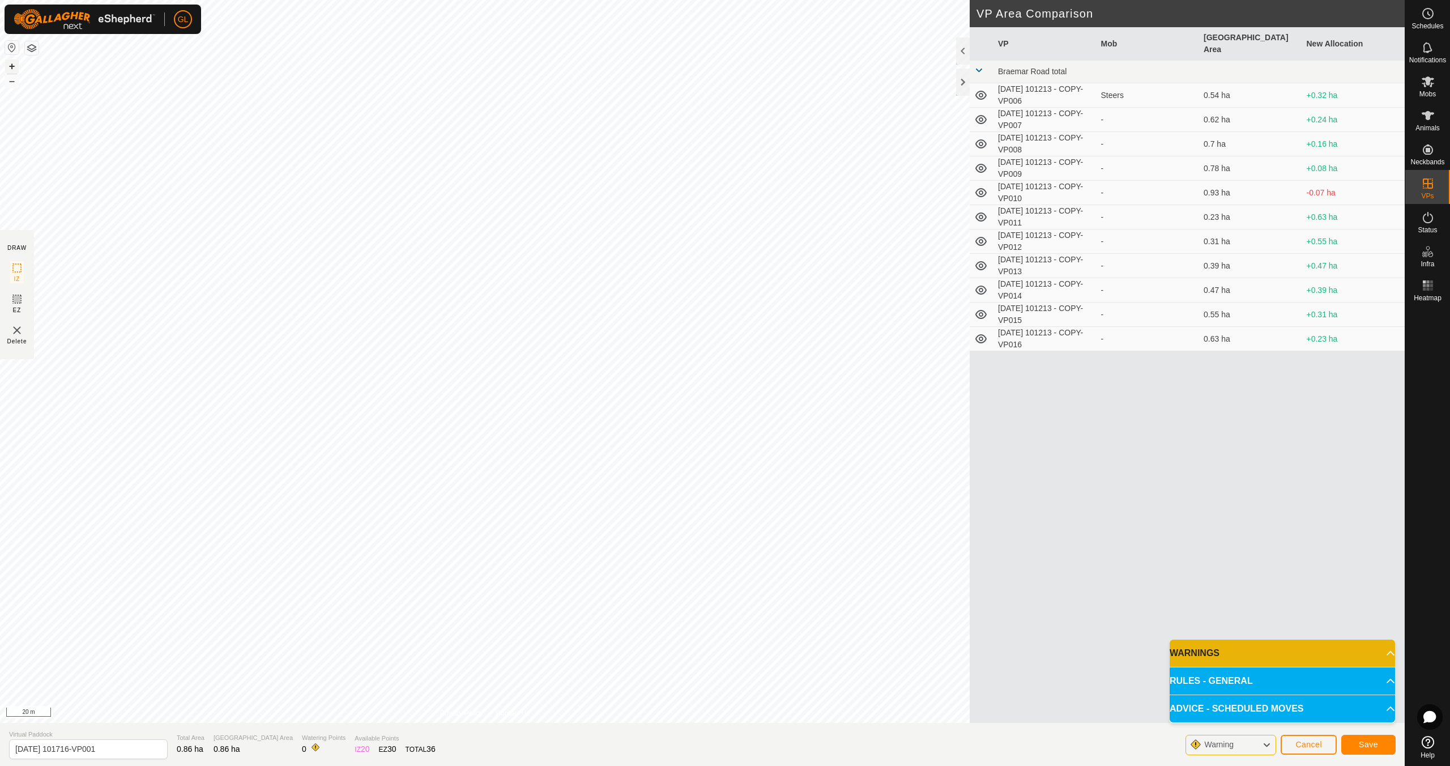
click at [8, 66] on button "+" at bounding box center [12, 66] width 14 height 14
click at [1374, 744] on span "Save" at bounding box center [1368, 744] width 19 height 9
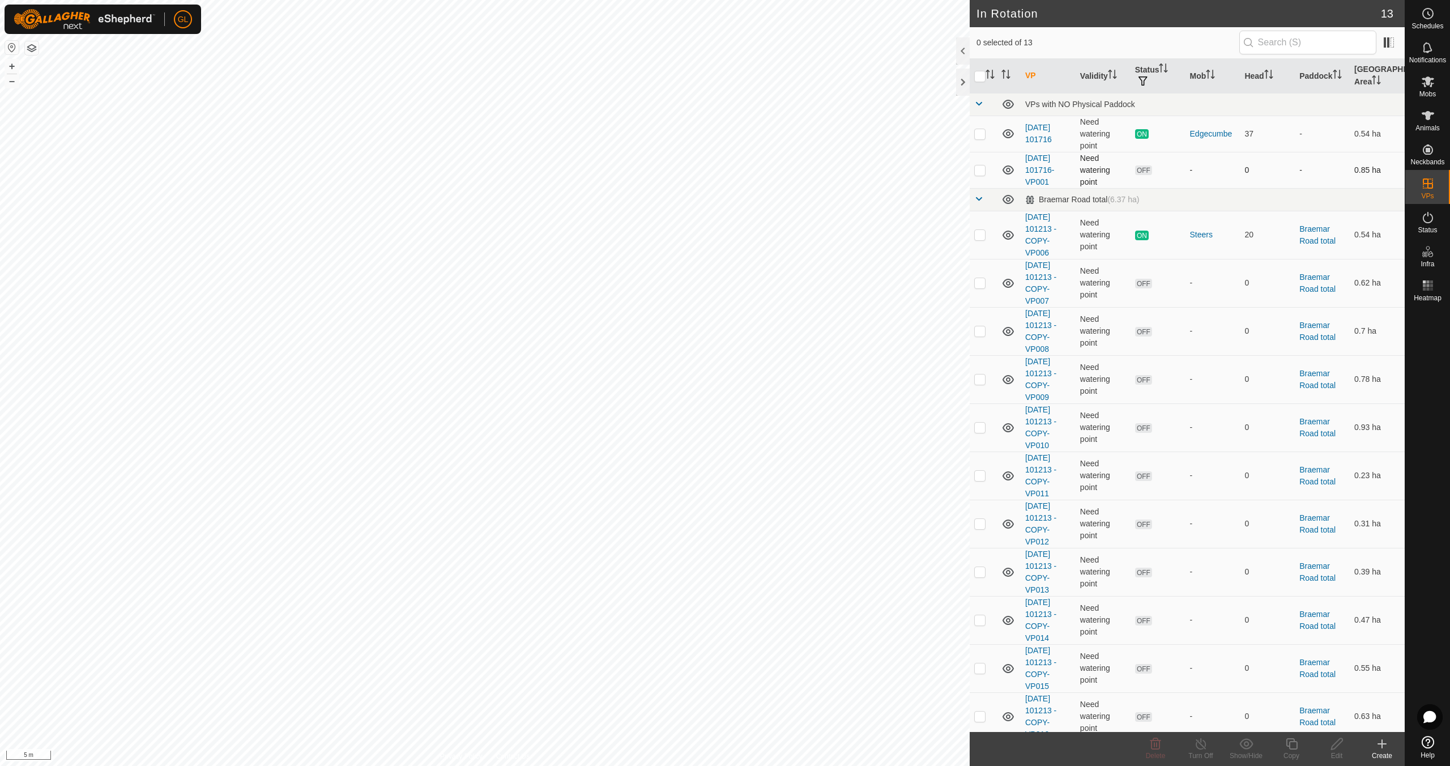
click at [981, 169] on p-checkbox at bounding box center [979, 169] width 11 height 9
checkbox input "true"
click at [1290, 749] on icon at bounding box center [1292, 744] width 14 height 14
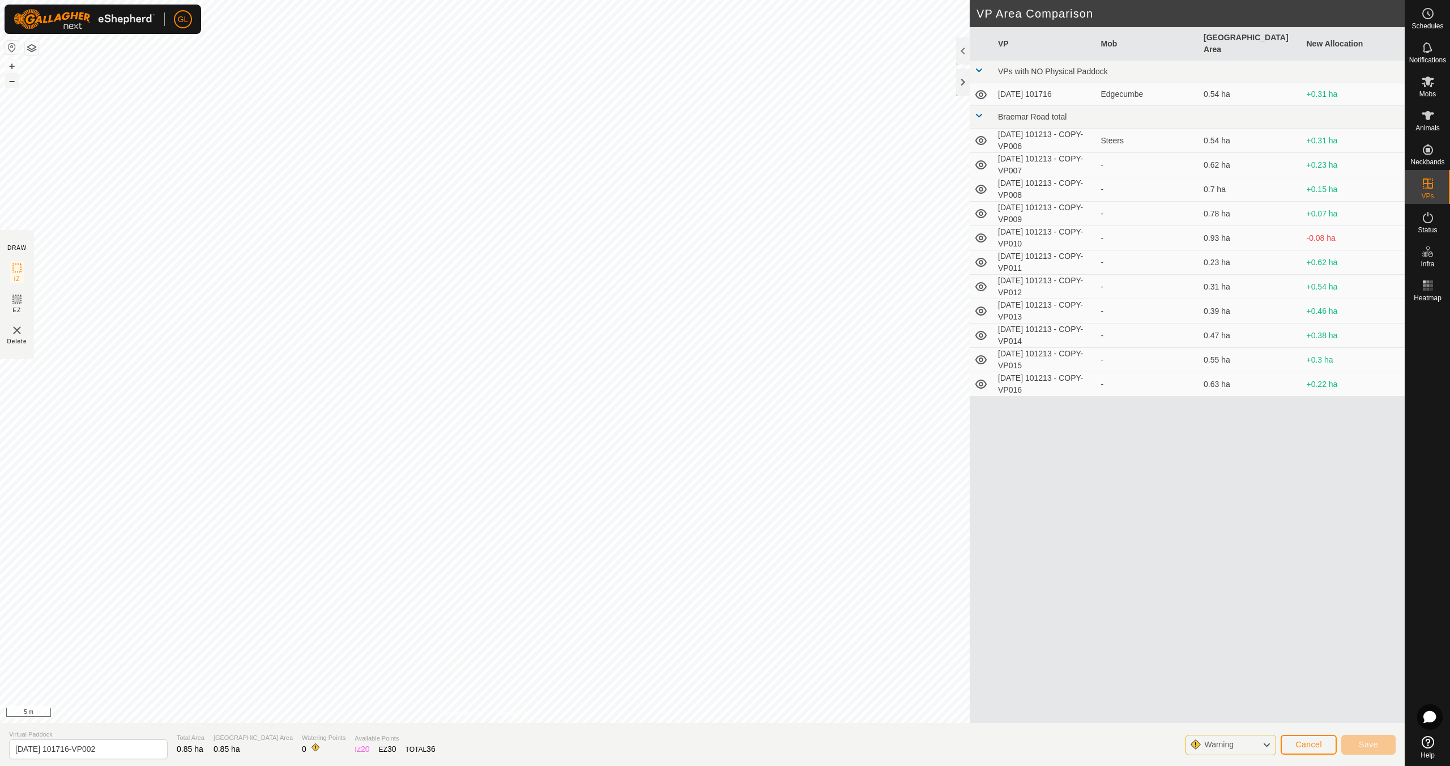
click at [7, 79] on button "–" at bounding box center [12, 81] width 14 height 14
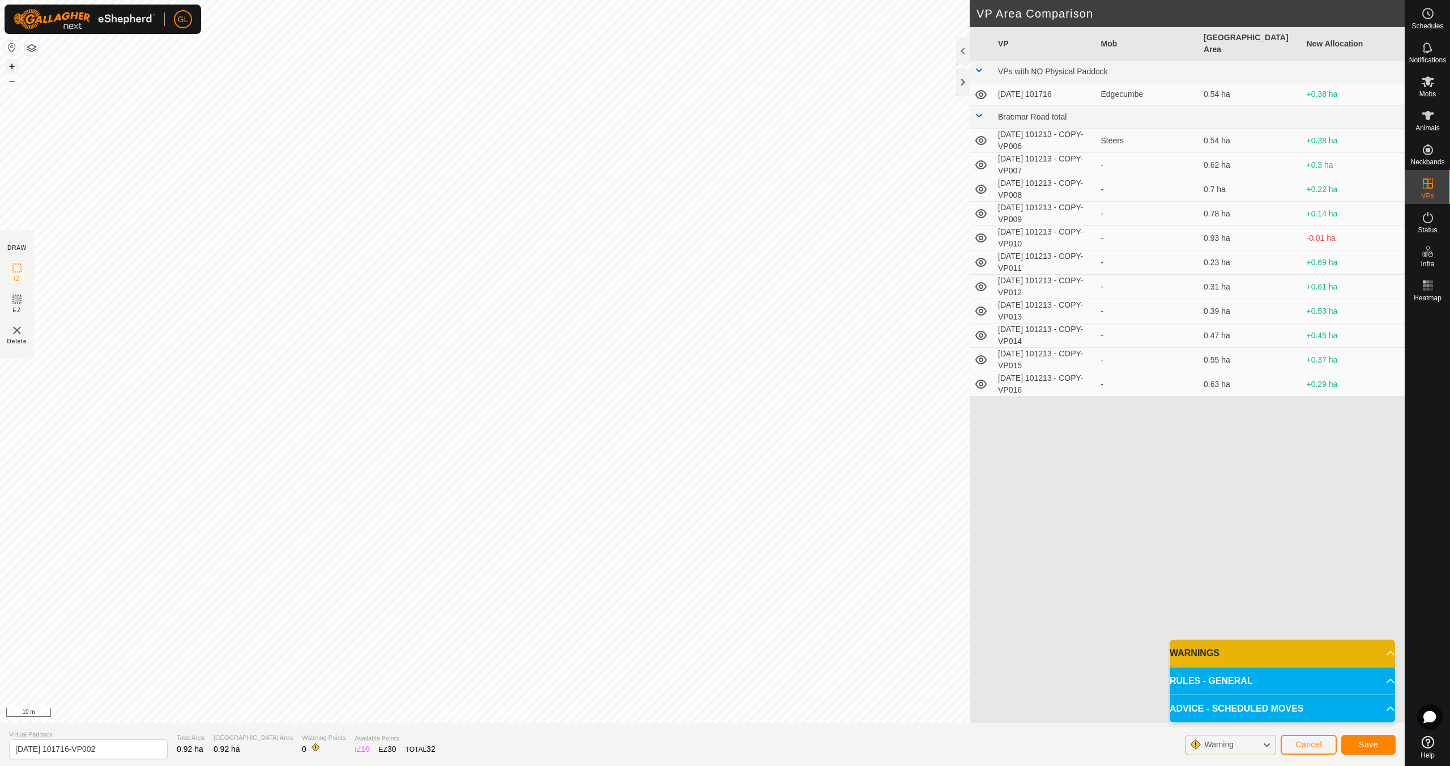
click at [14, 67] on button "+" at bounding box center [12, 66] width 14 height 14
click at [11, 79] on button "–" at bounding box center [12, 81] width 14 height 14
click at [10, 79] on button "–" at bounding box center [12, 81] width 14 height 14
click at [1366, 745] on span "Save" at bounding box center [1368, 744] width 19 height 9
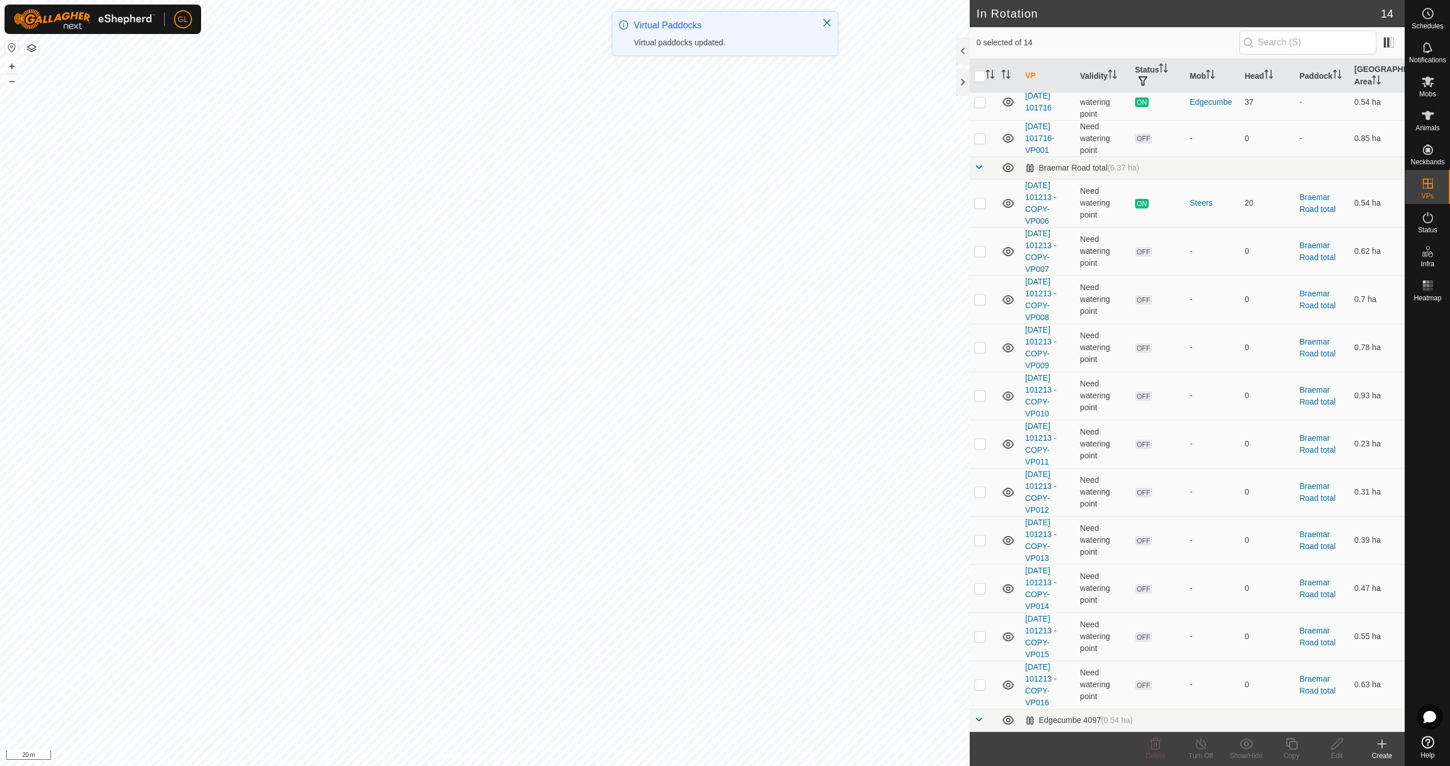
scroll to position [67, 0]
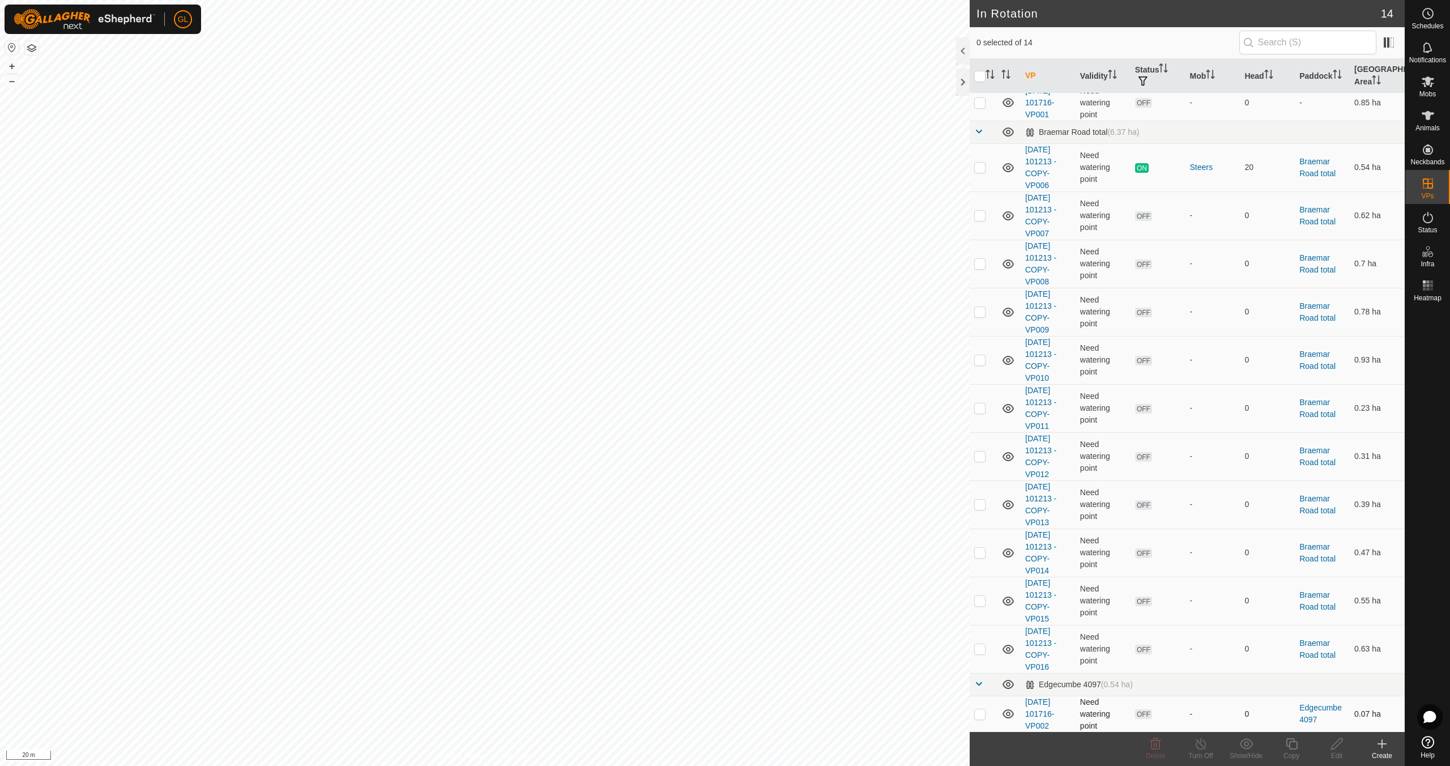
click at [983, 715] on p-checkbox at bounding box center [979, 713] width 11 height 9
click at [983, 714] on p-checkbox at bounding box center [979, 713] width 11 height 9
click at [980, 710] on p-checkbox at bounding box center [979, 713] width 11 height 9
checkbox input "true"
click at [1293, 745] on icon at bounding box center [1292, 744] width 14 height 14
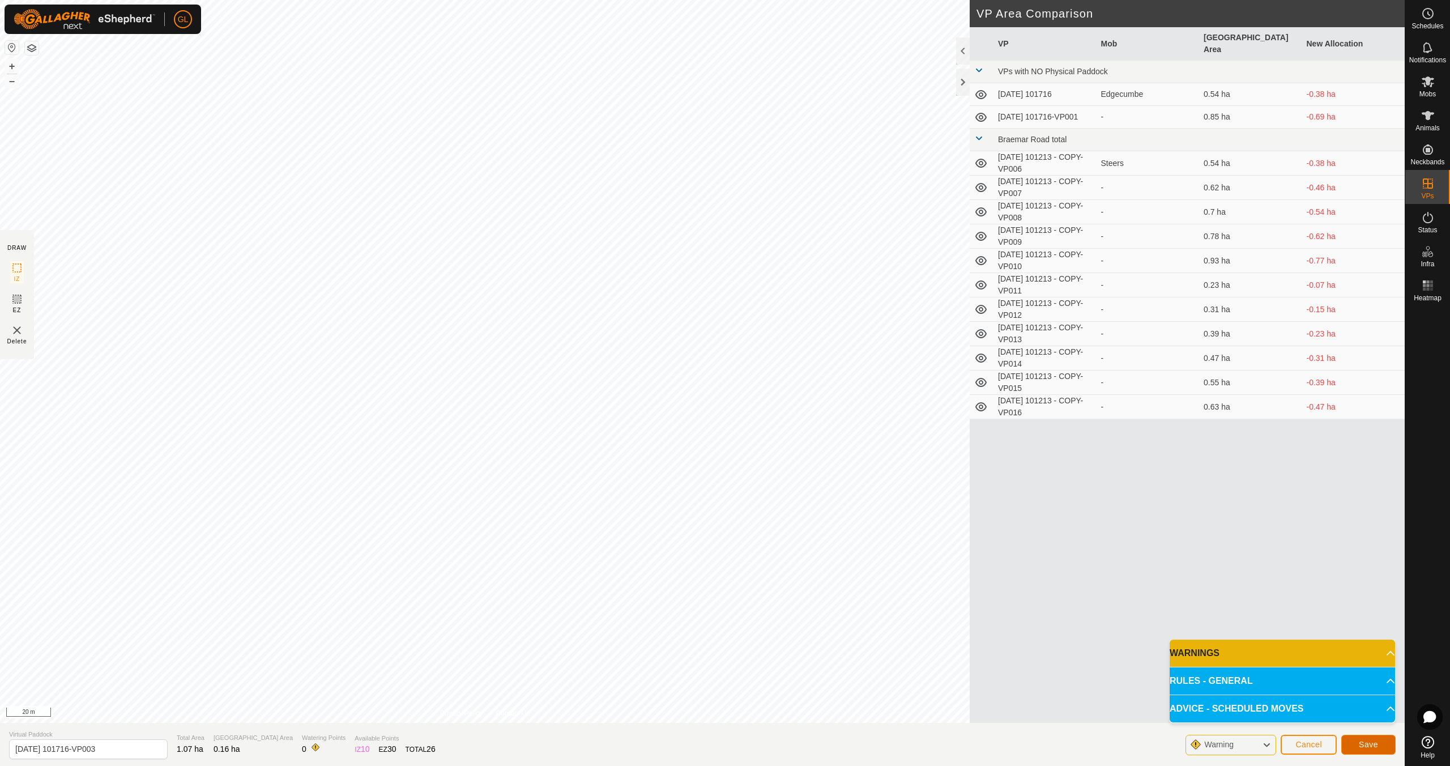
click at [1362, 744] on span "Save" at bounding box center [1368, 744] width 19 height 9
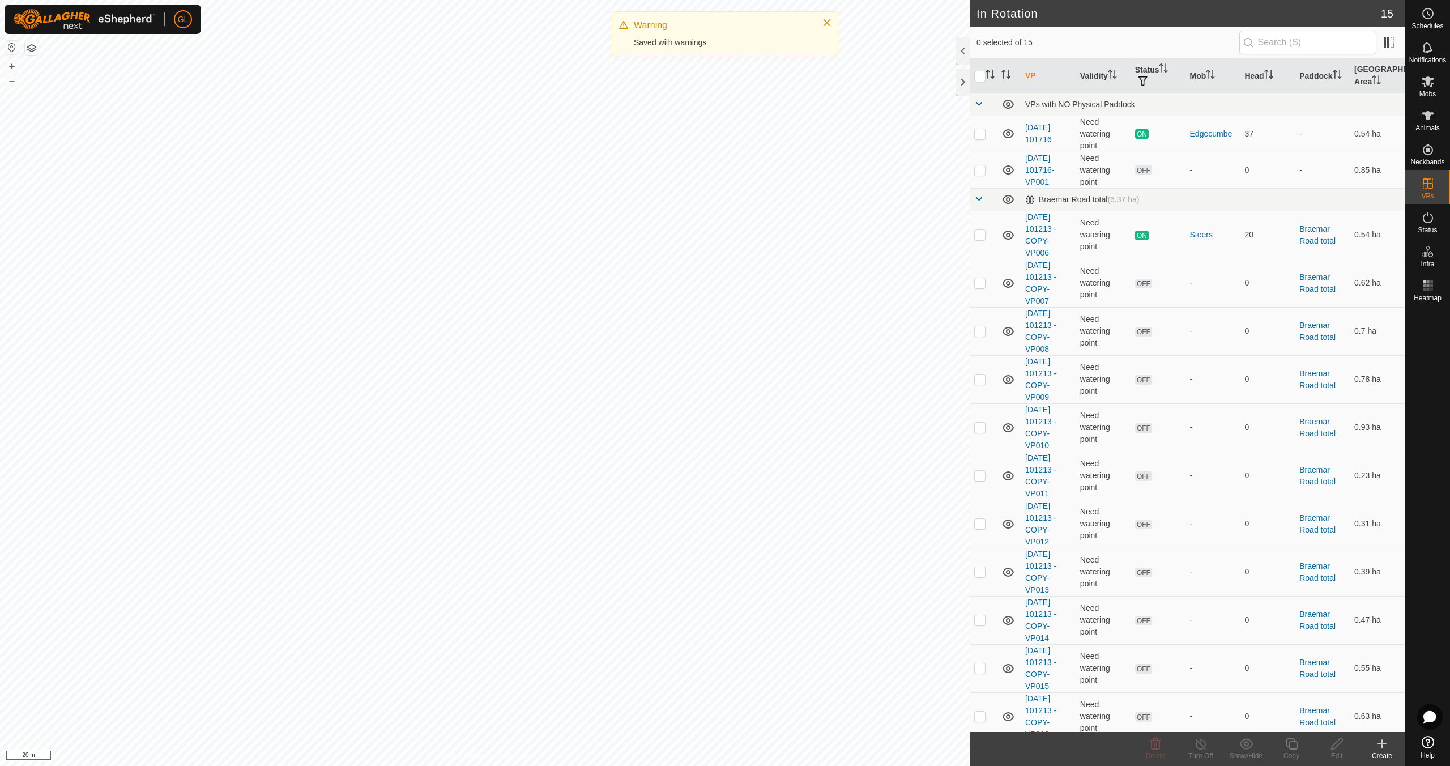
scroll to position [104, 0]
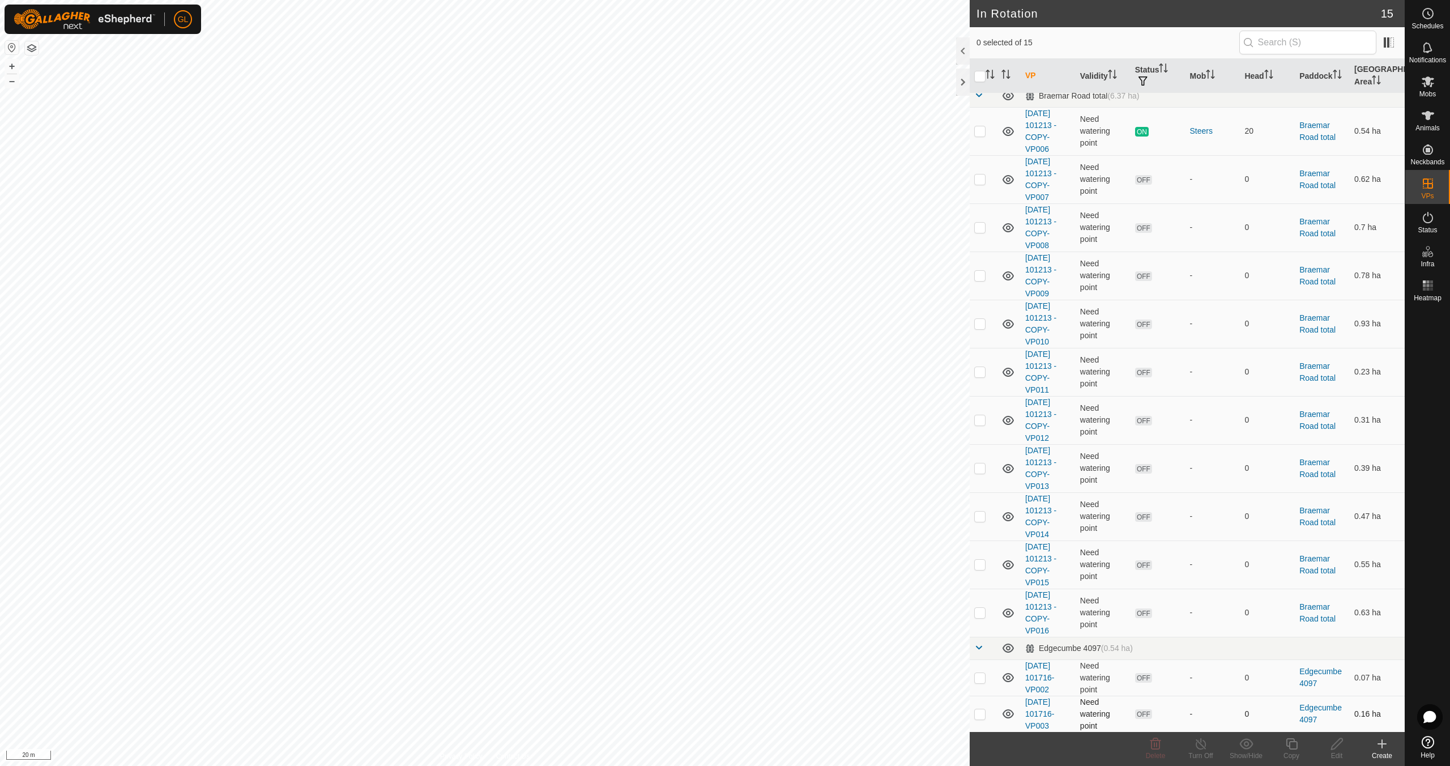
click at [981, 715] on p-checkbox at bounding box center [979, 713] width 11 height 9
checkbox input "true"
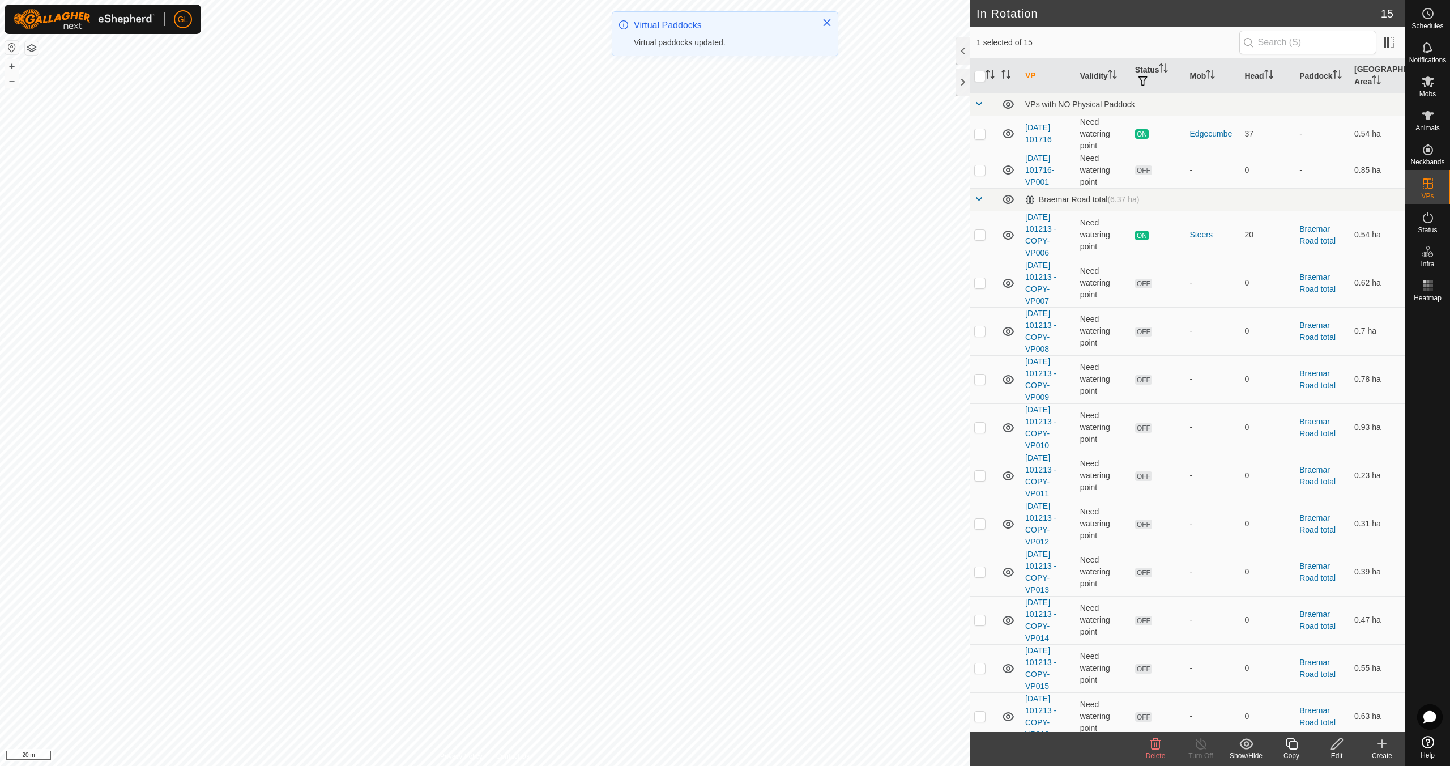
click at [1292, 748] on icon at bounding box center [1292, 744] width 14 height 14
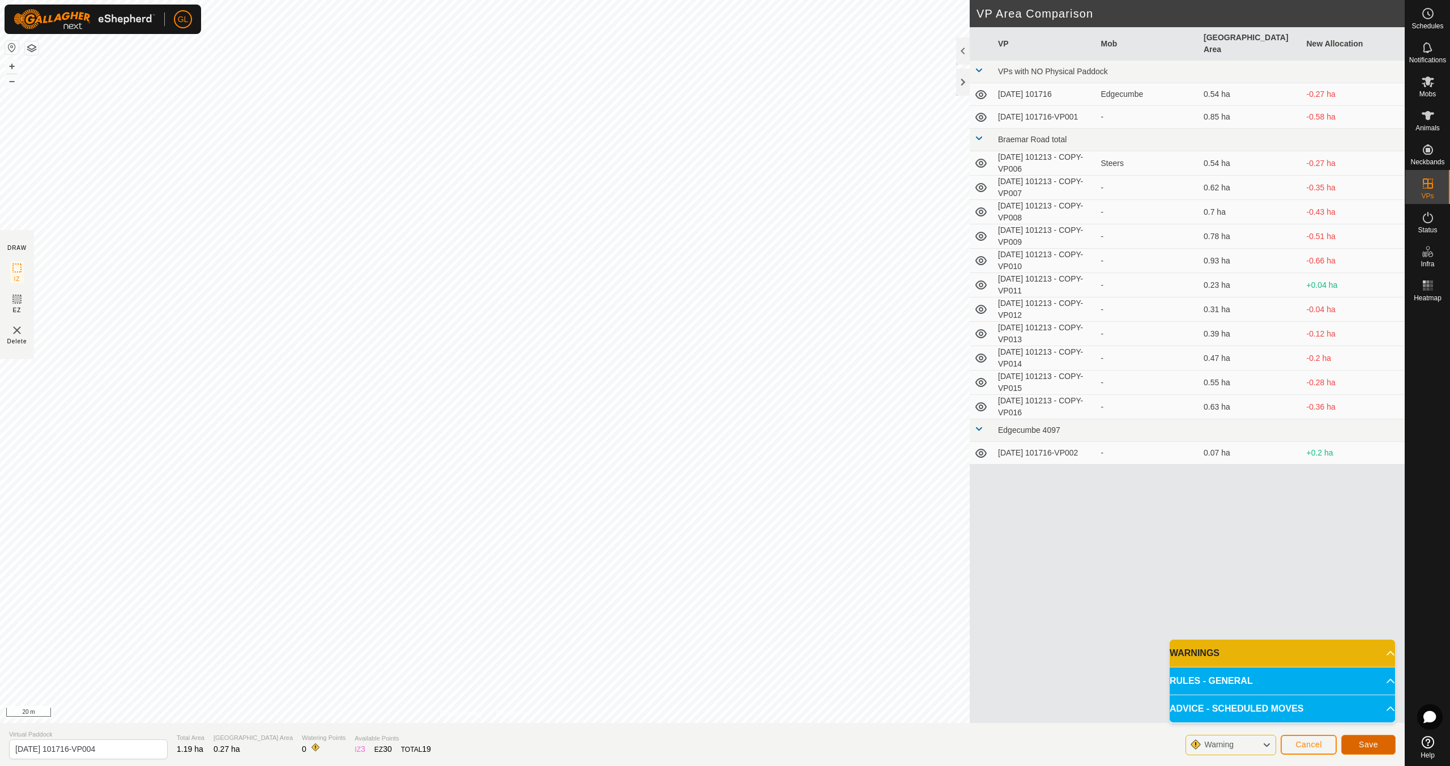
click at [1369, 743] on span "Save" at bounding box center [1368, 744] width 19 height 9
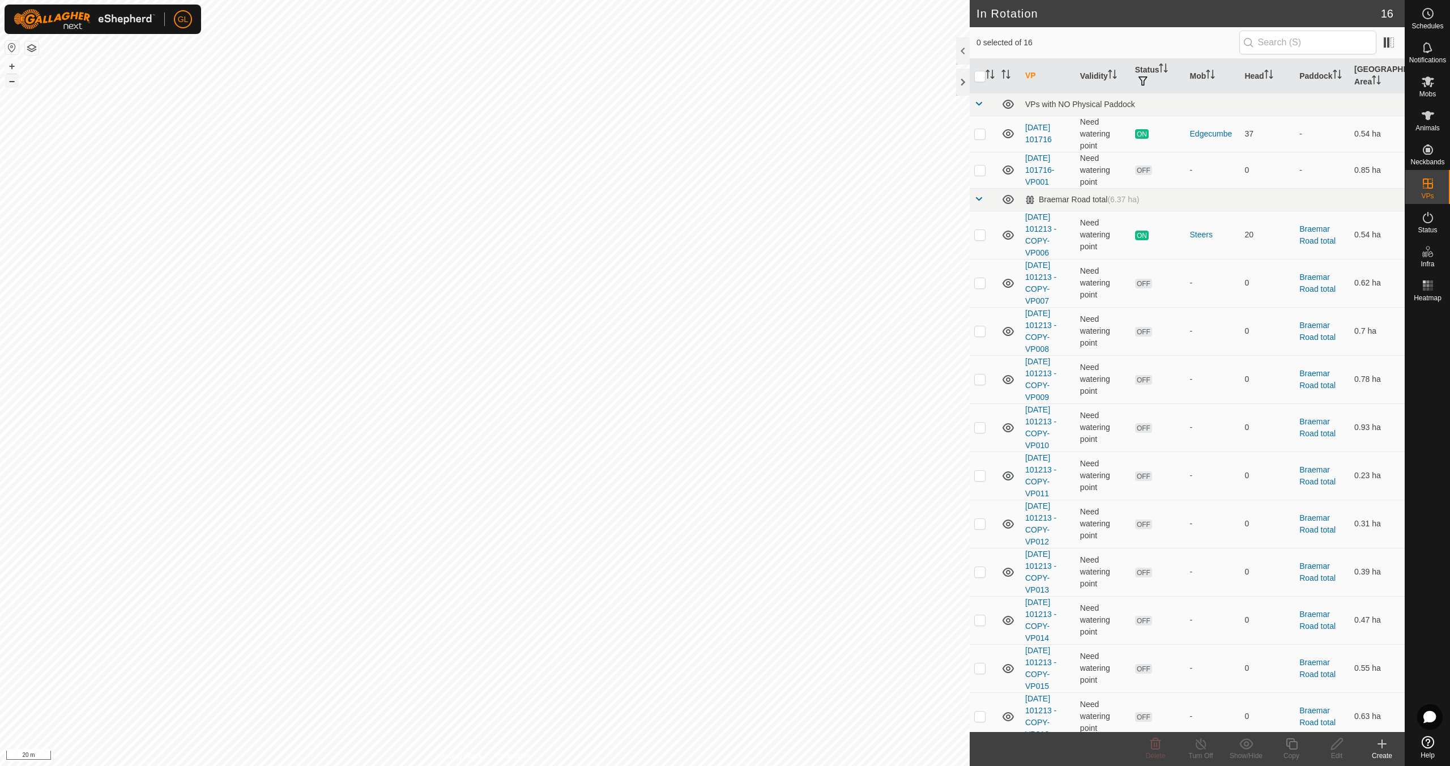
click at [15, 80] on button "–" at bounding box center [12, 81] width 14 height 14
click at [11, 65] on button "+" at bounding box center [12, 66] width 14 height 14
click at [10, 65] on button "+" at bounding box center [12, 66] width 14 height 14
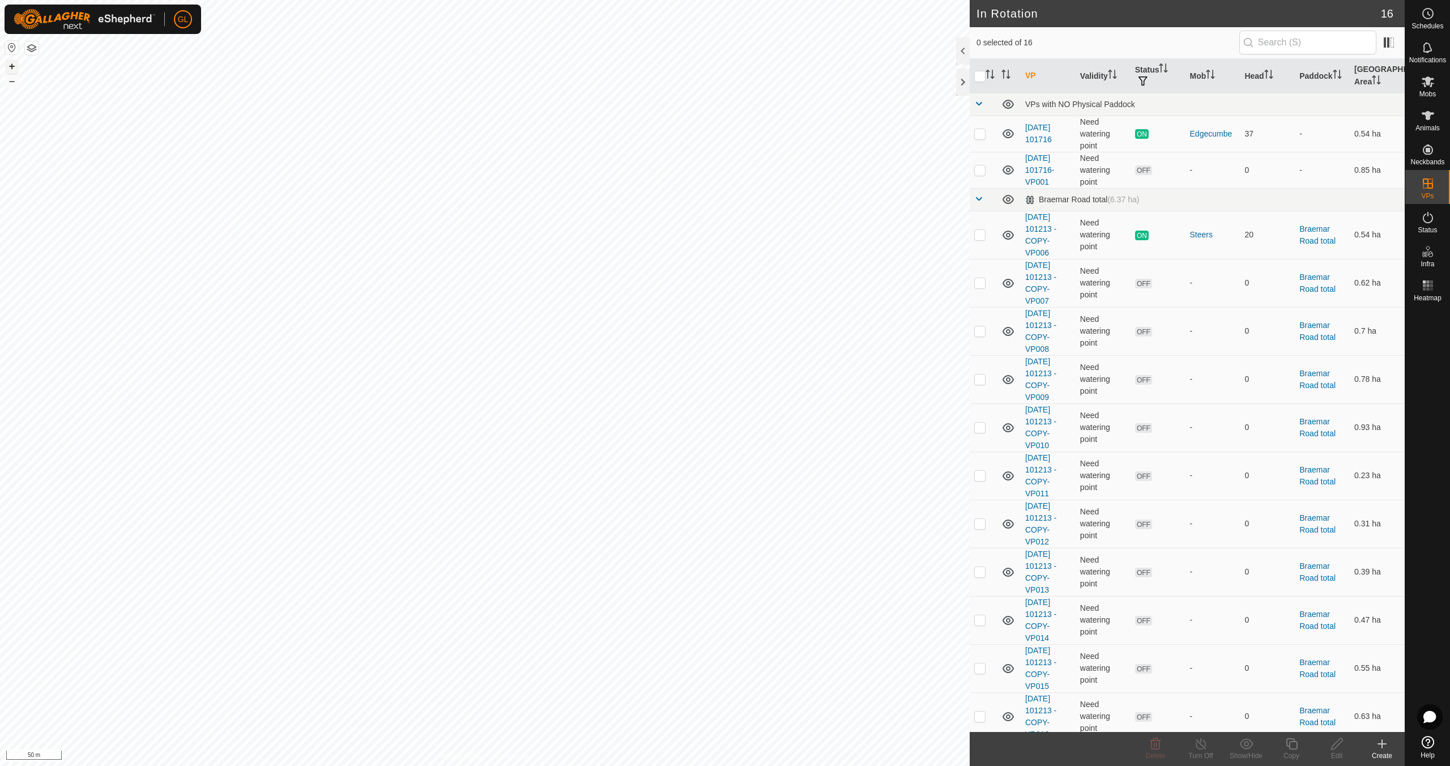
click at [10, 65] on button "+" at bounding box center [12, 66] width 14 height 14
click at [985, 169] on p-checkbox at bounding box center [979, 169] width 11 height 9
checkbox input "true"
click at [1296, 744] on icon at bounding box center [1292, 744] width 14 height 14
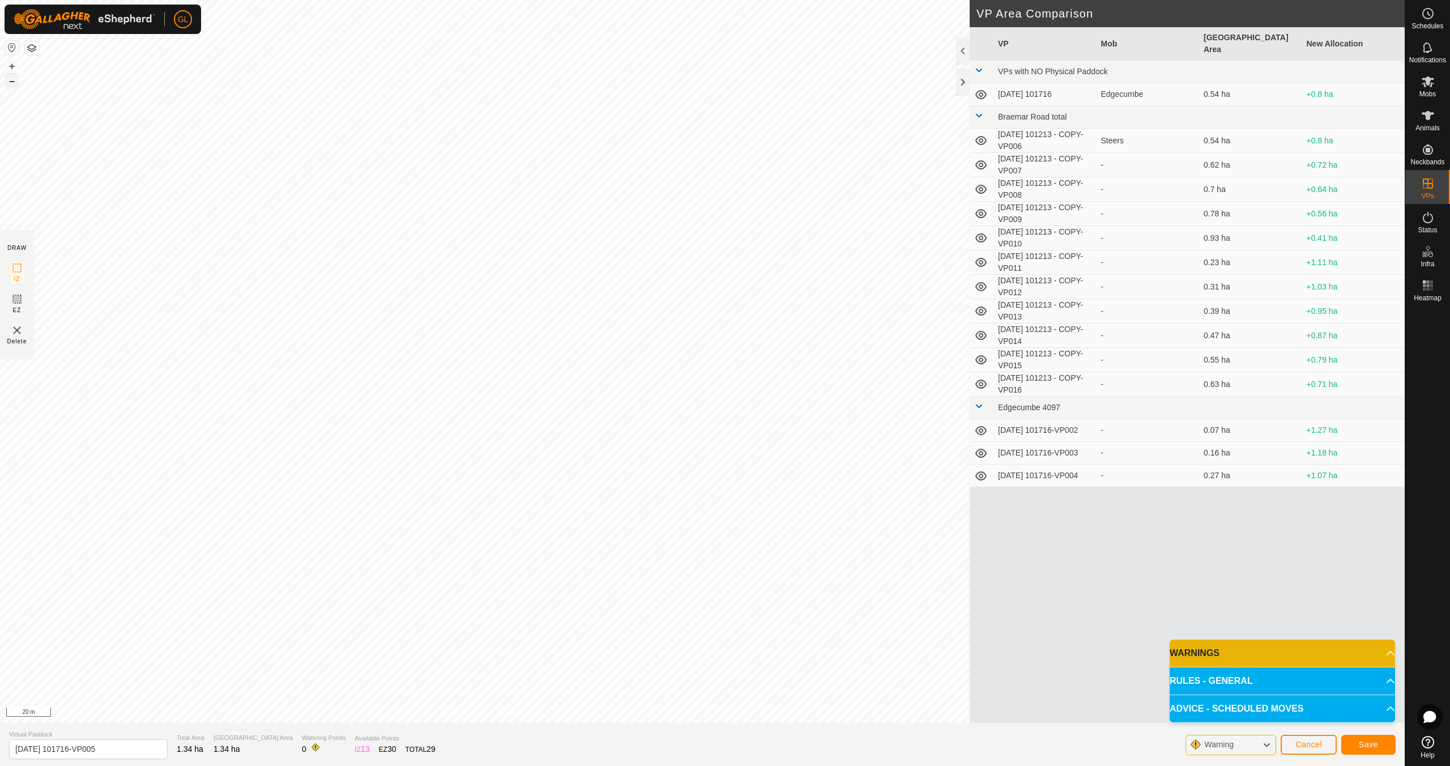
click at [8, 82] on button "–" at bounding box center [12, 81] width 14 height 14
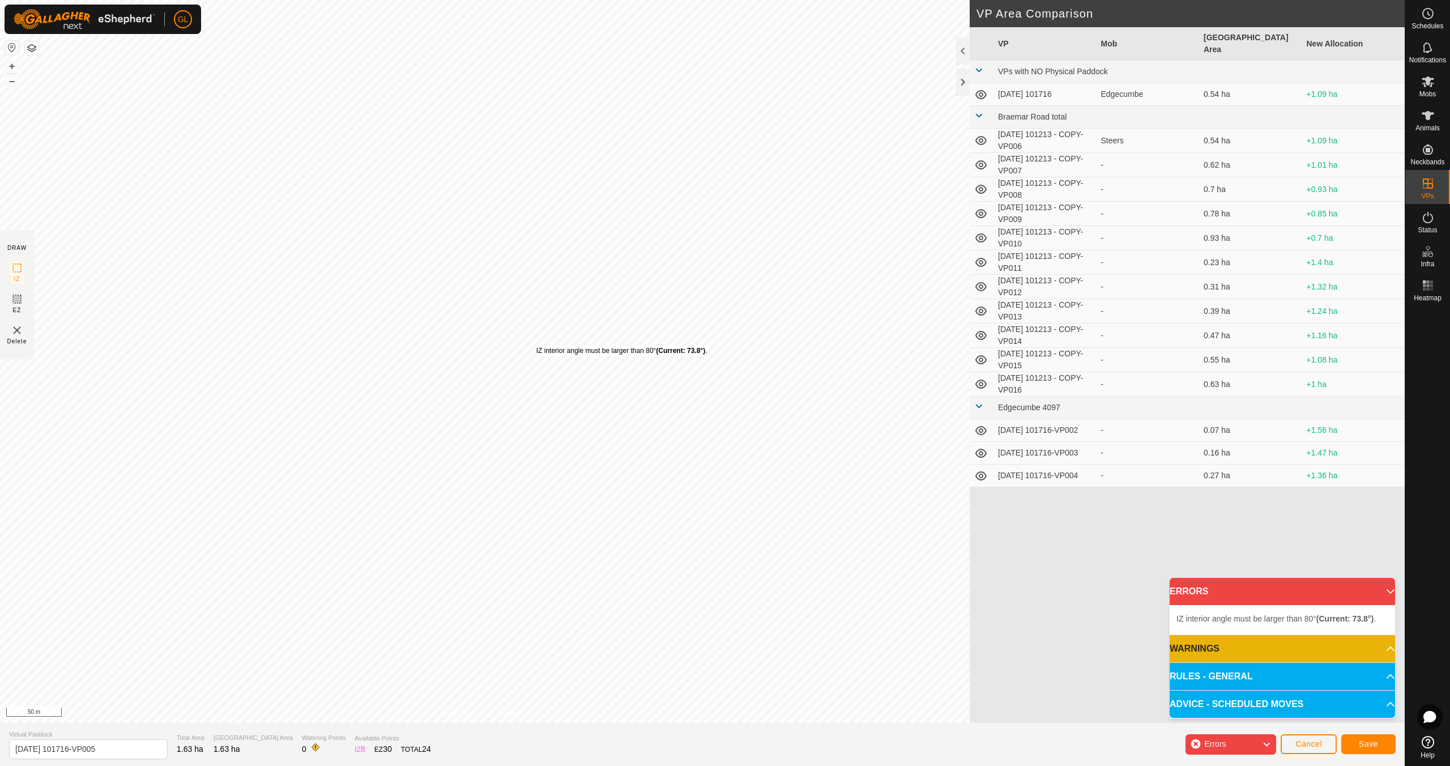
click at [536, 344] on div "IZ interior angle must be larger than 80° (Current: 73.8°) . + – ⇧ i 50 m" at bounding box center [485, 361] width 970 height 723
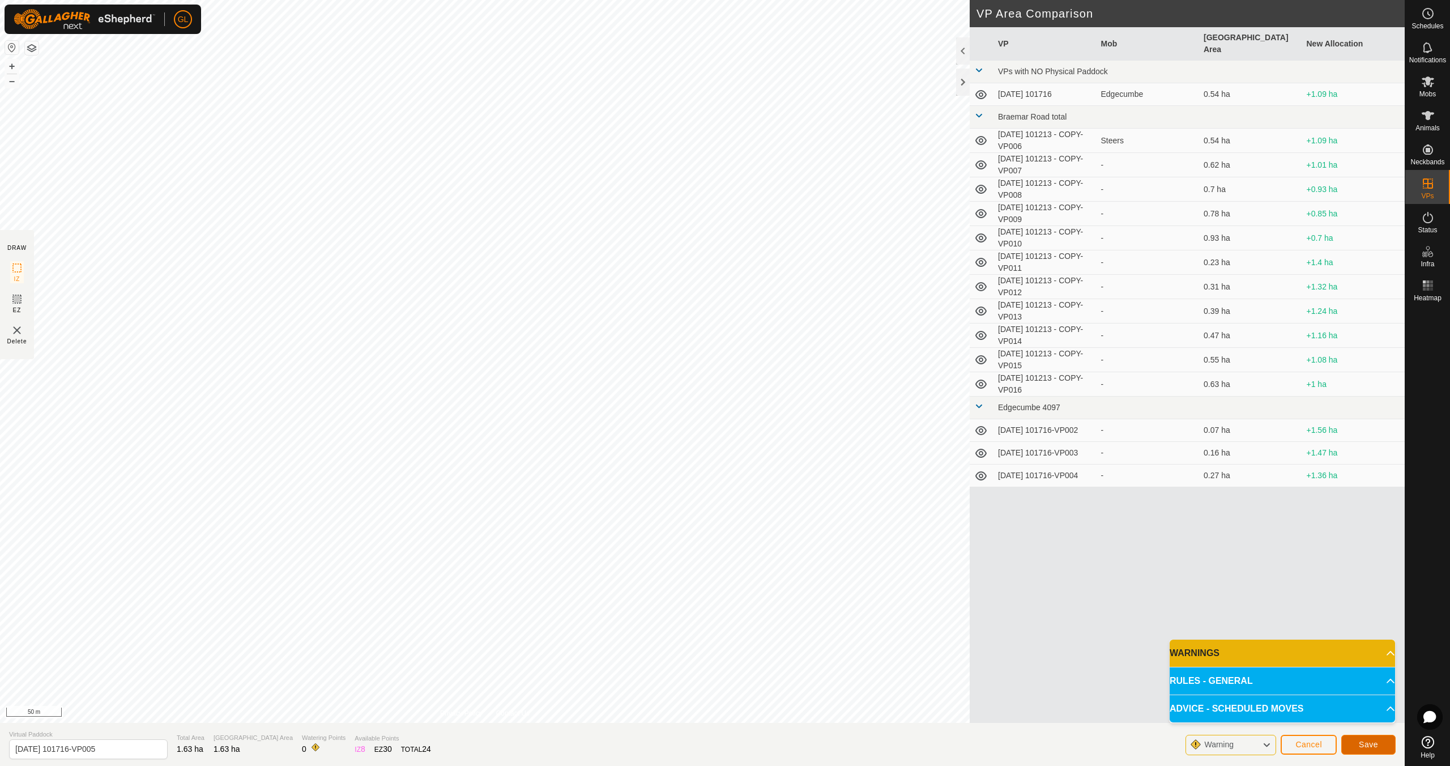
click at [1373, 745] on span "Save" at bounding box center [1368, 744] width 19 height 9
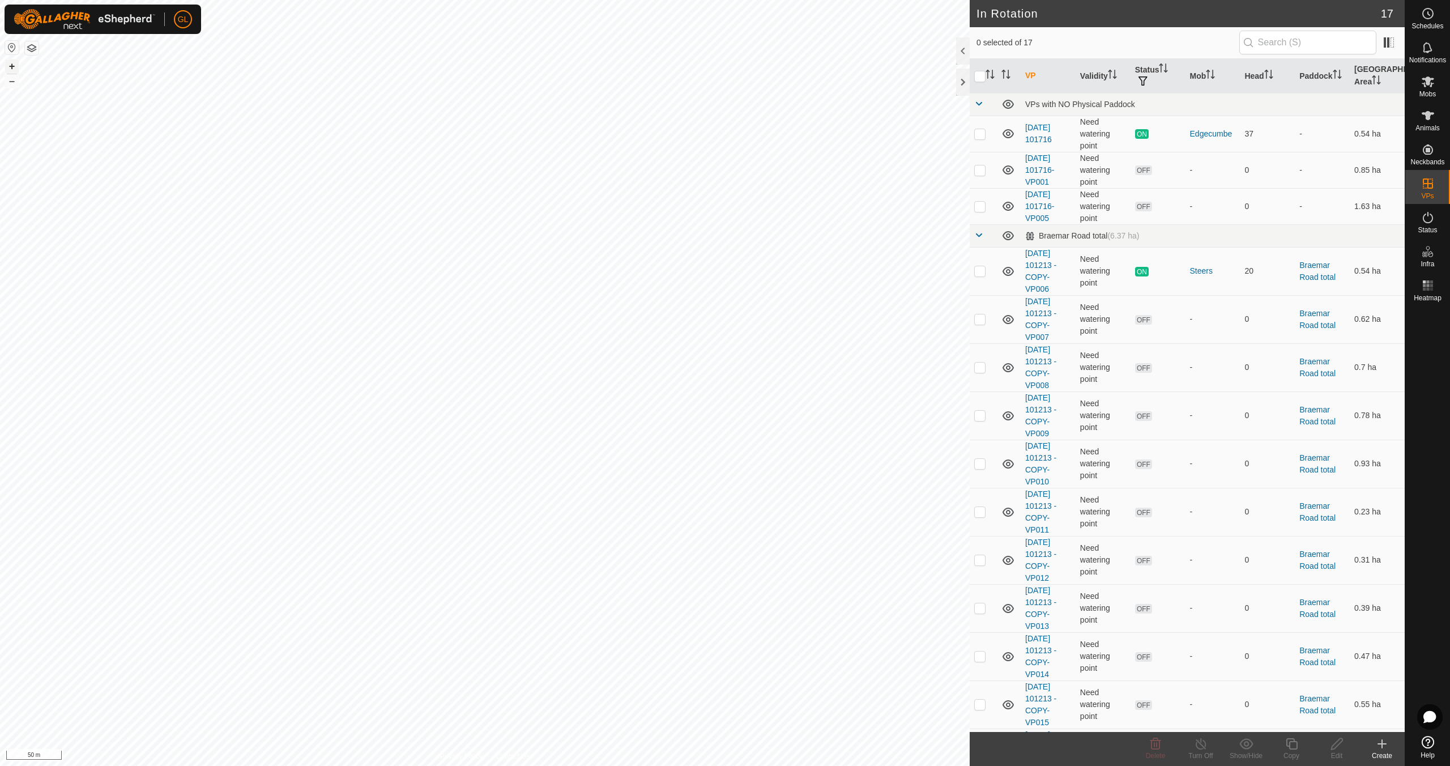
click at [11, 65] on button "+" at bounding box center [12, 66] width 14 height 14
click at [981, 206] on p-checkbox at bounding box center [979, 206] width 11 height 9
checkbox input "true"
click at [1336, 750] on icon at bounding box center [1337, 744] width 14 height 14
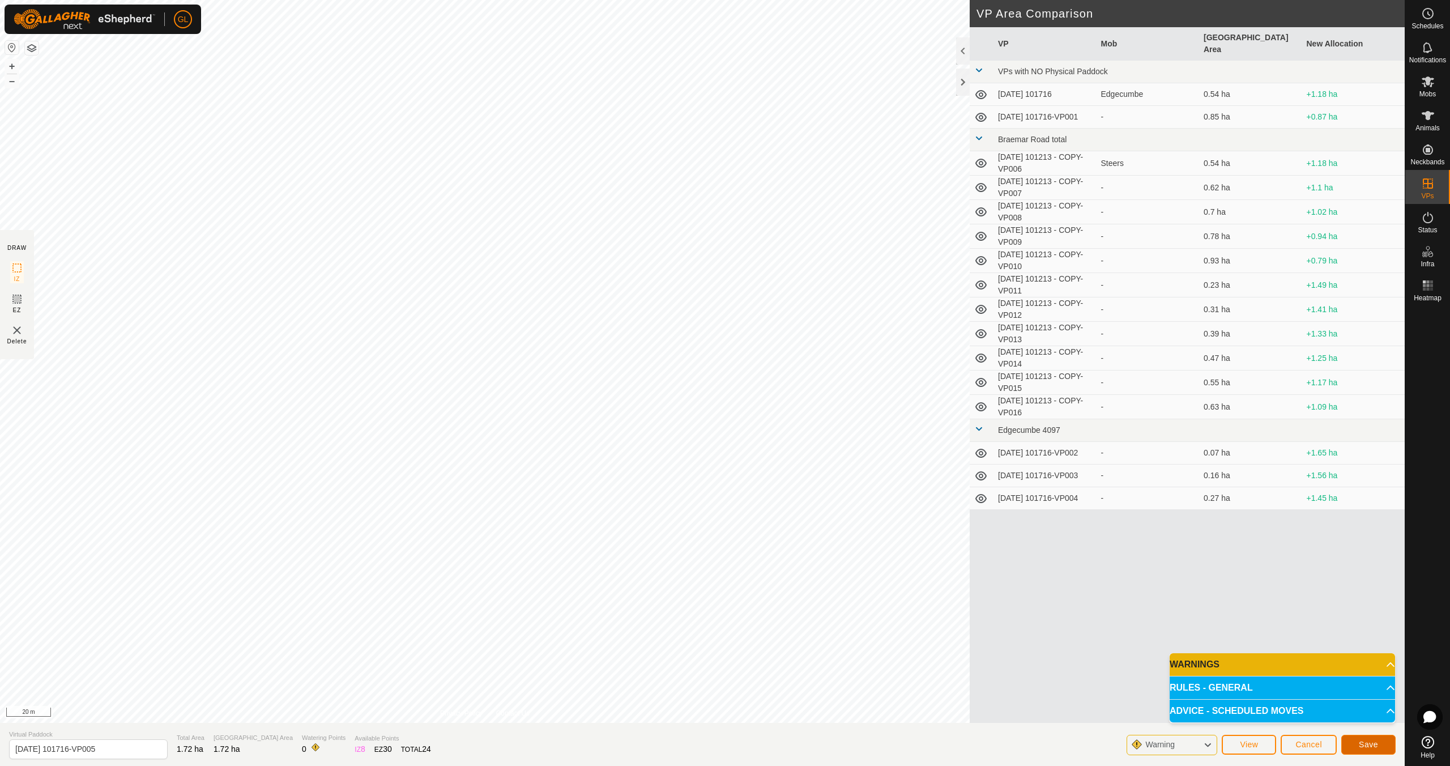
click at [1368, 742] on span "Save" at bounding box center [1368, 744] width 19 height 9
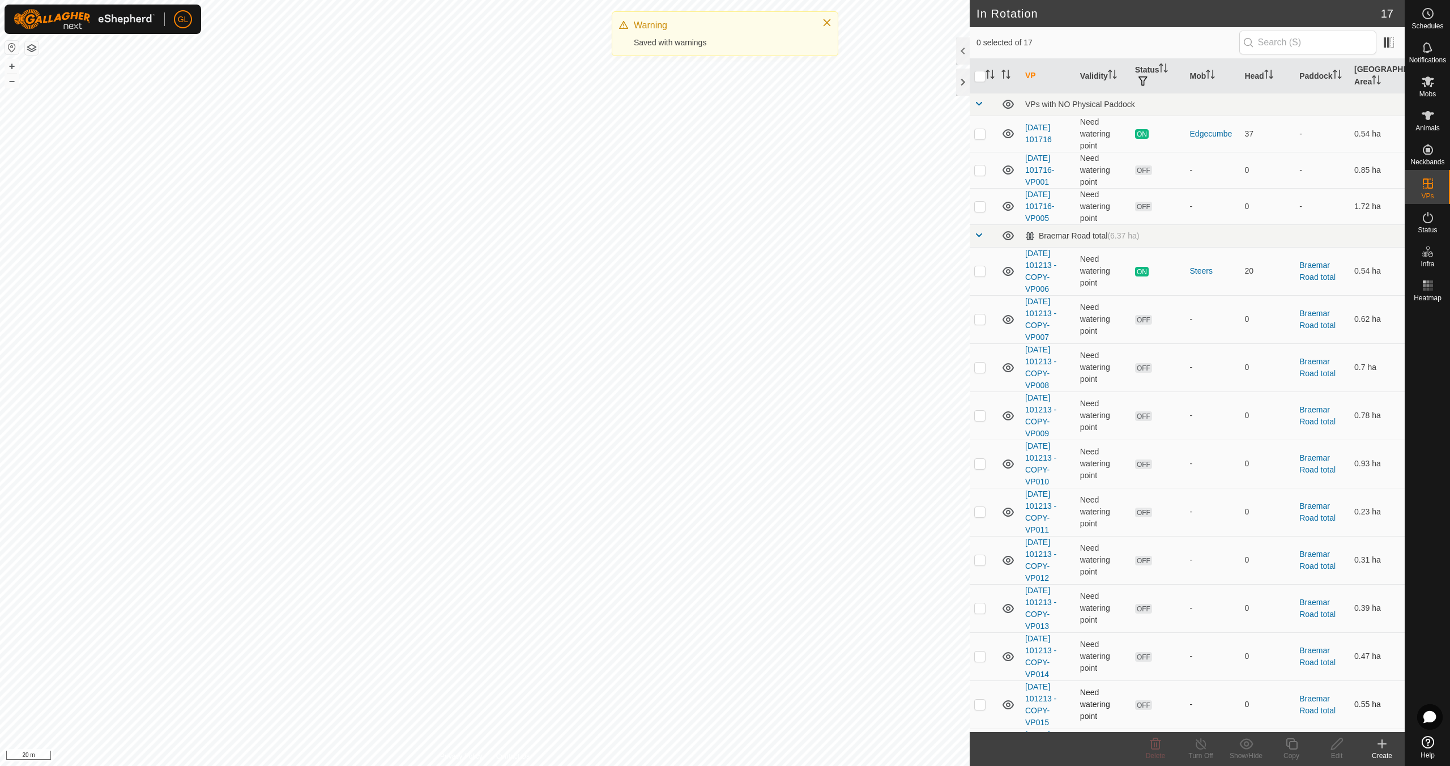
click at [998, 684] on div "In Rotation 17 0 selected of 17 VP Validity Status Mob Head Paddock [GEOGRAPHIC…" at bounding box center [702, 383] width 1405 height 766
click at [982, 204] on p-checkbox at bounding box center [979, 206] width 11 height 9
checkbox input "true"
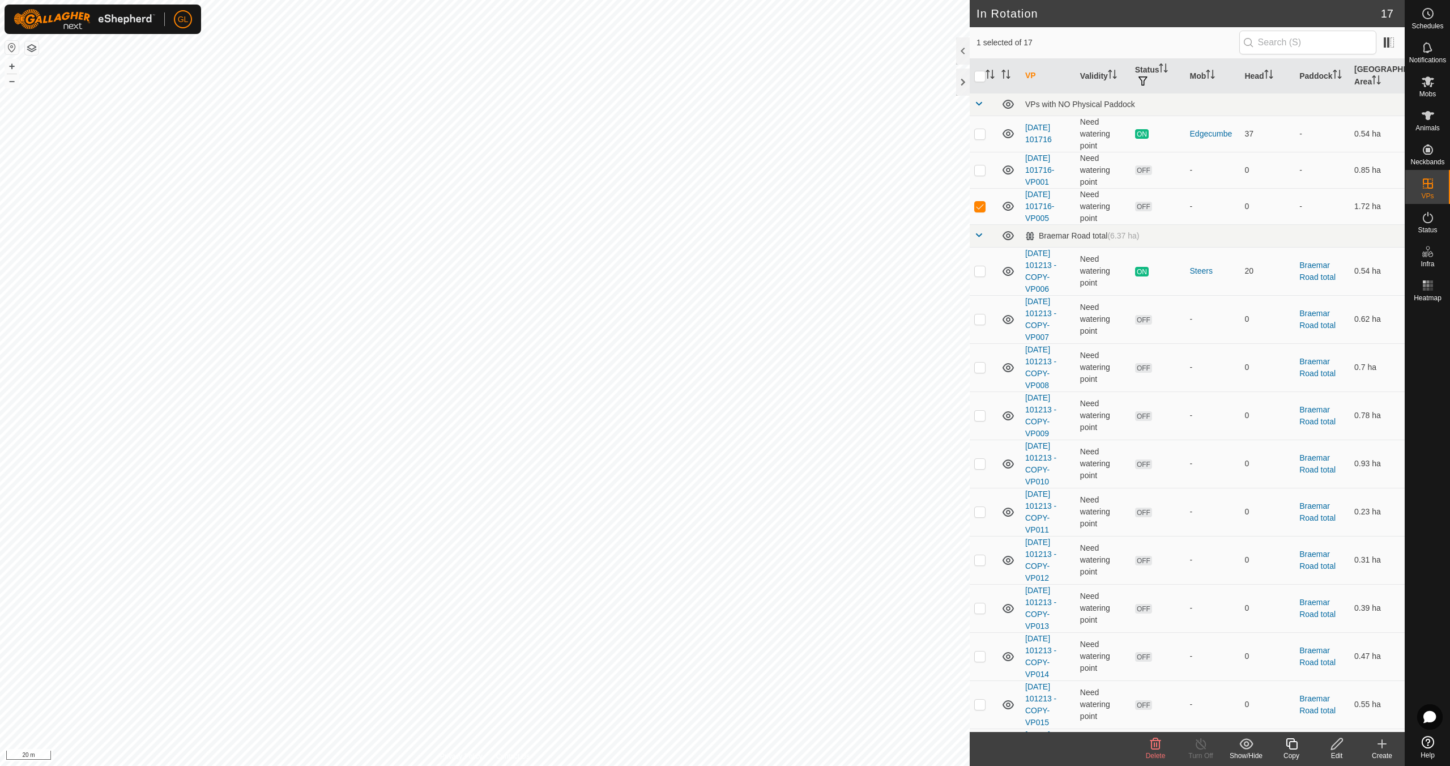
click at [1336, 743] on icon at bounding box center [1337, 744] width 14 height 14
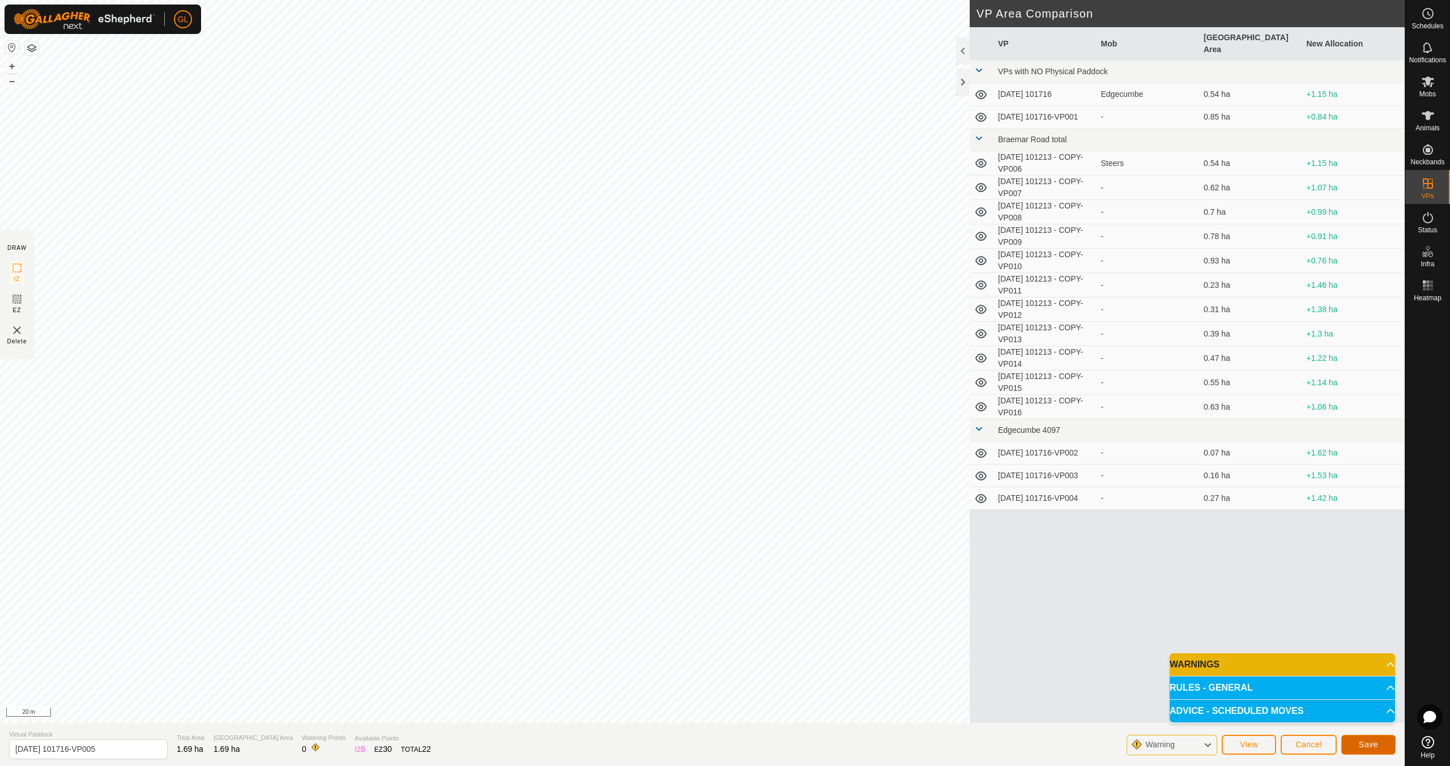
click at [1368, 745] on span "Save" at bounding box center [1368, 744] width 19 height 9
